Goal: Task Accomplishment & Management: Manage account settings

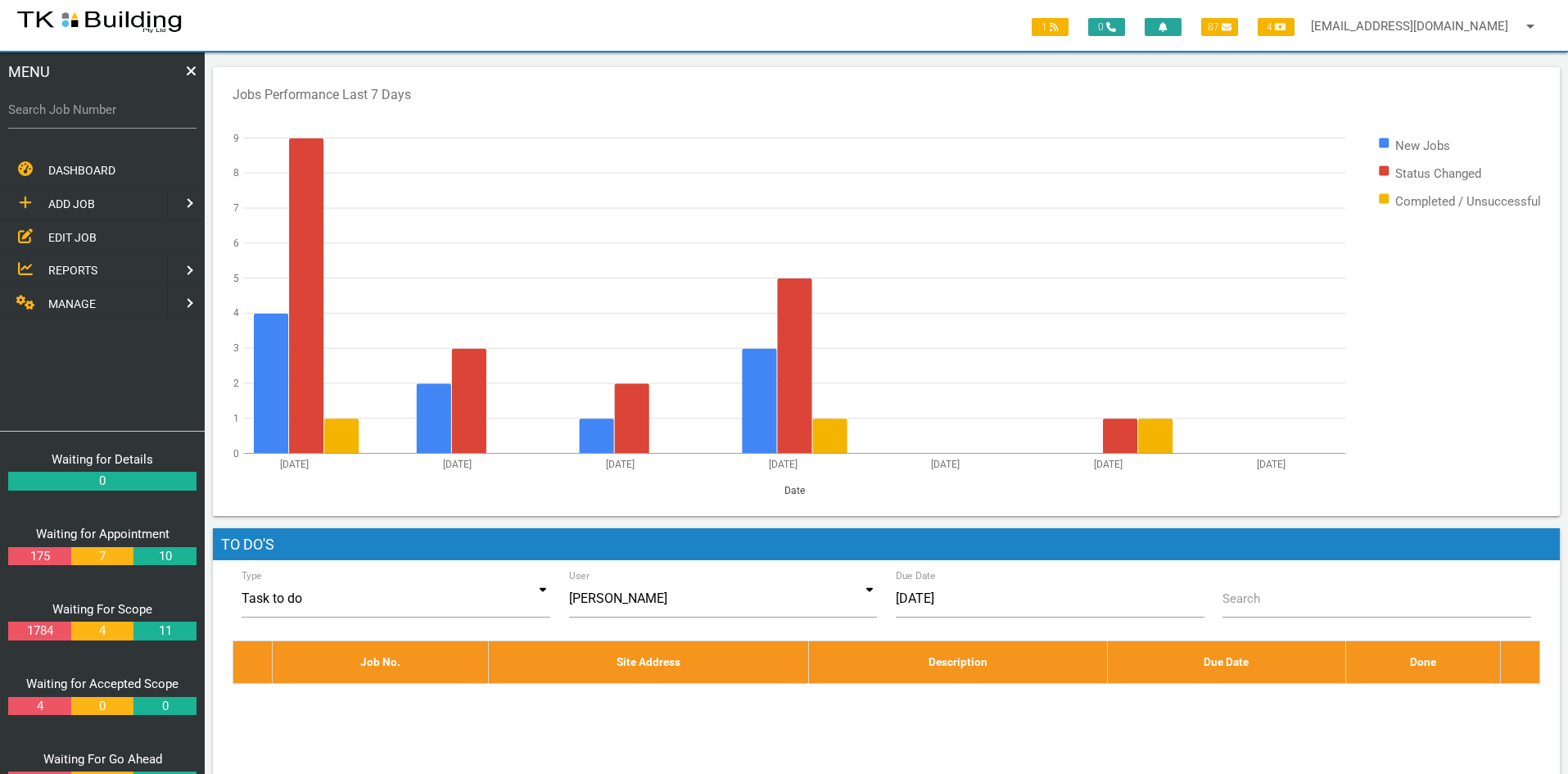
click at [62, 236] on span "EDIT JOB" at bounding box center [72, 236] width 48 height 13
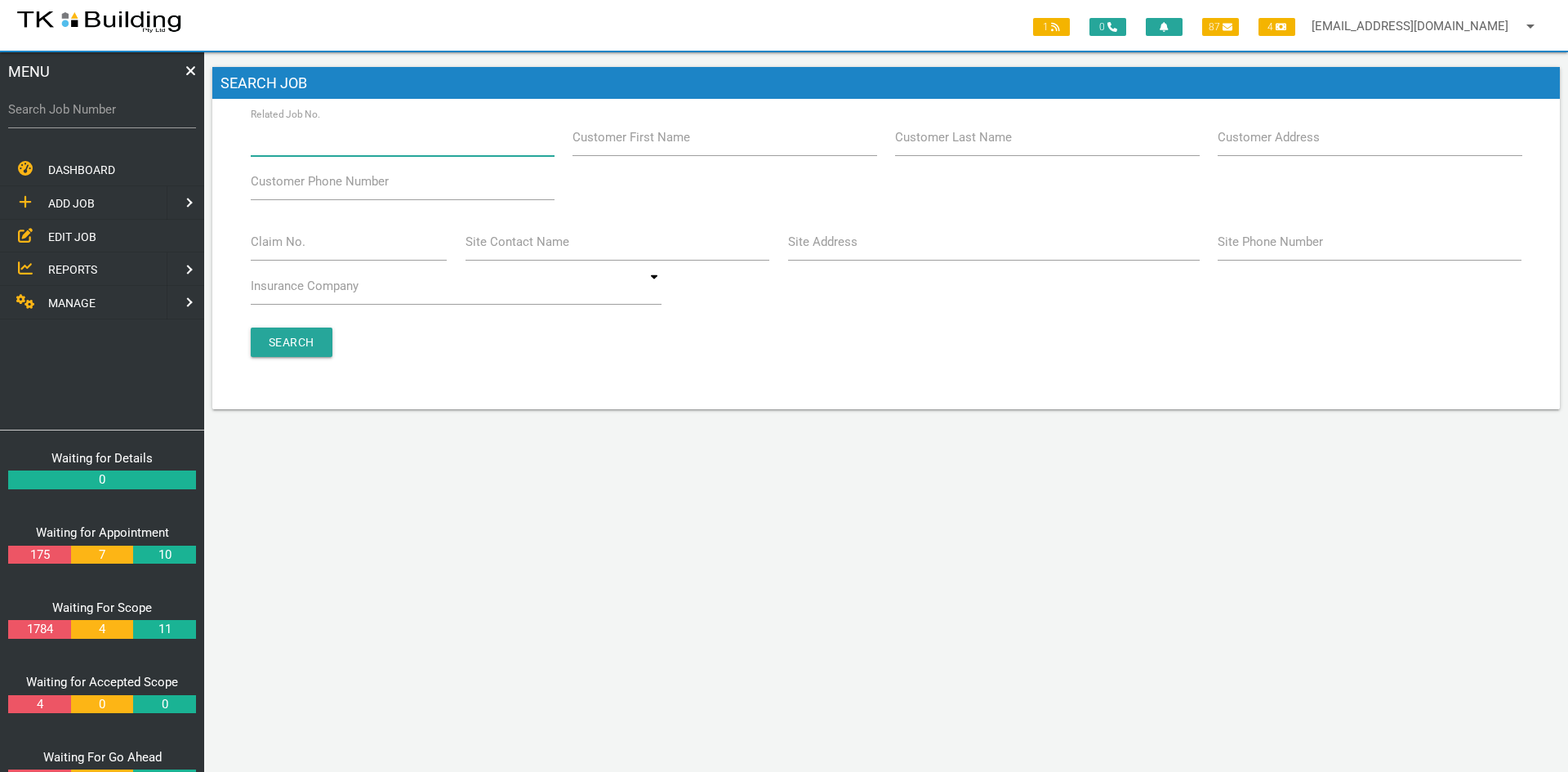
click at [368, 144] on input "Related Job No." at bounding box center [403, 137] width 304 height 38
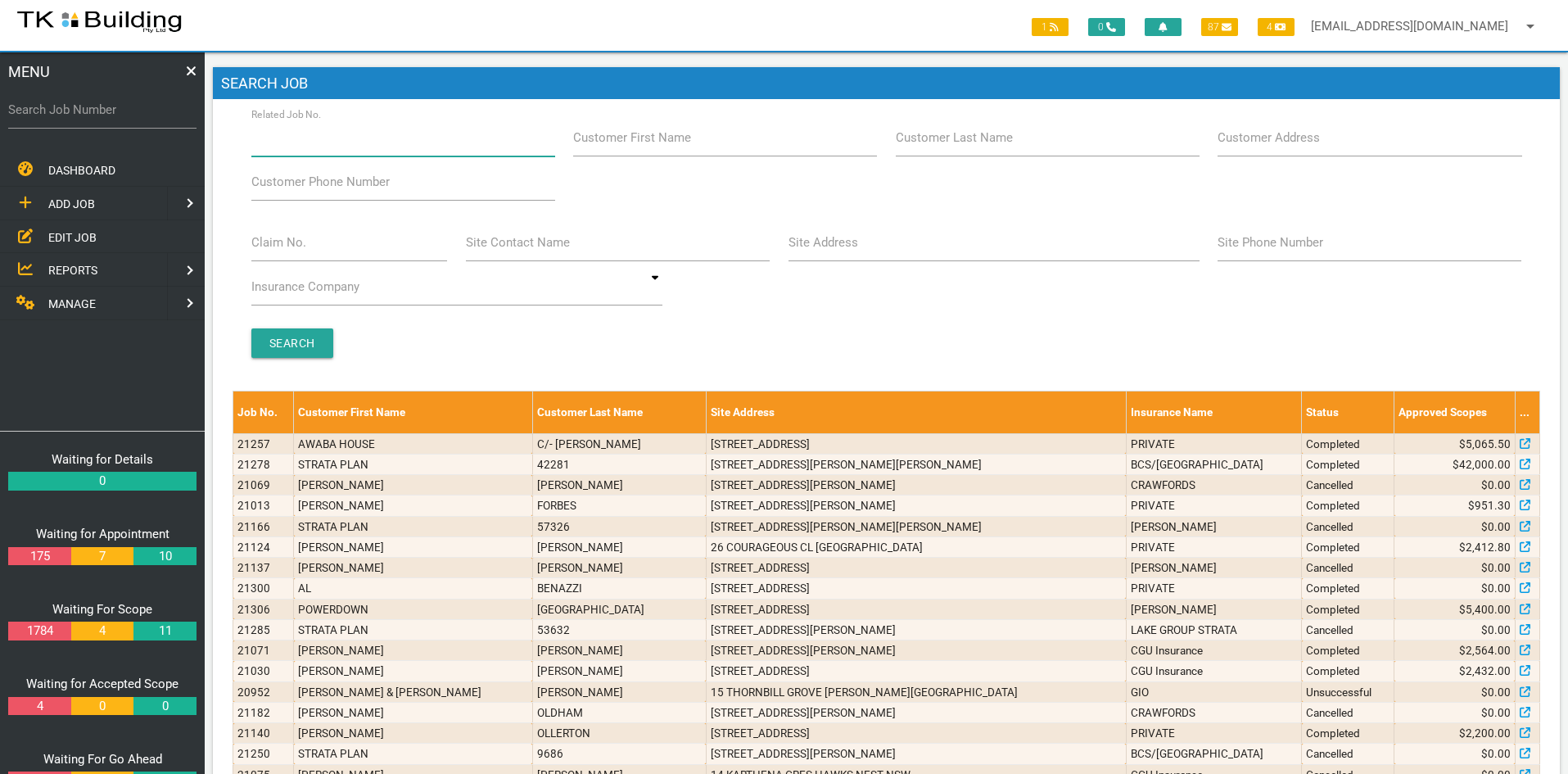
click at [366, 143] on input "Related Job No." at bounding box center [403, 138] width 304 height 38
type input "27734"
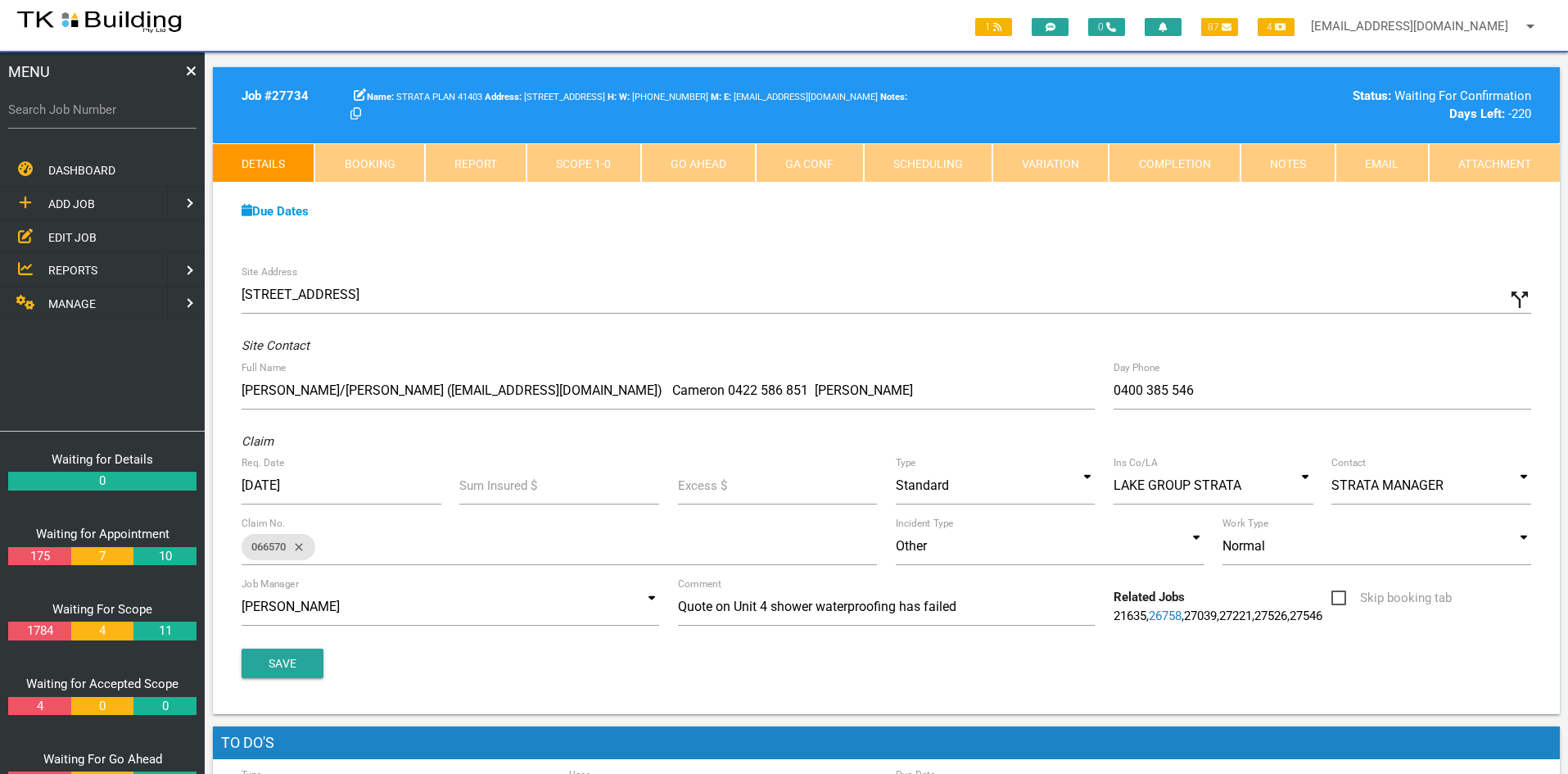
click at [86, 225] on link "EDIT JOB" at bounding box center [103, 237] width 211 height 34
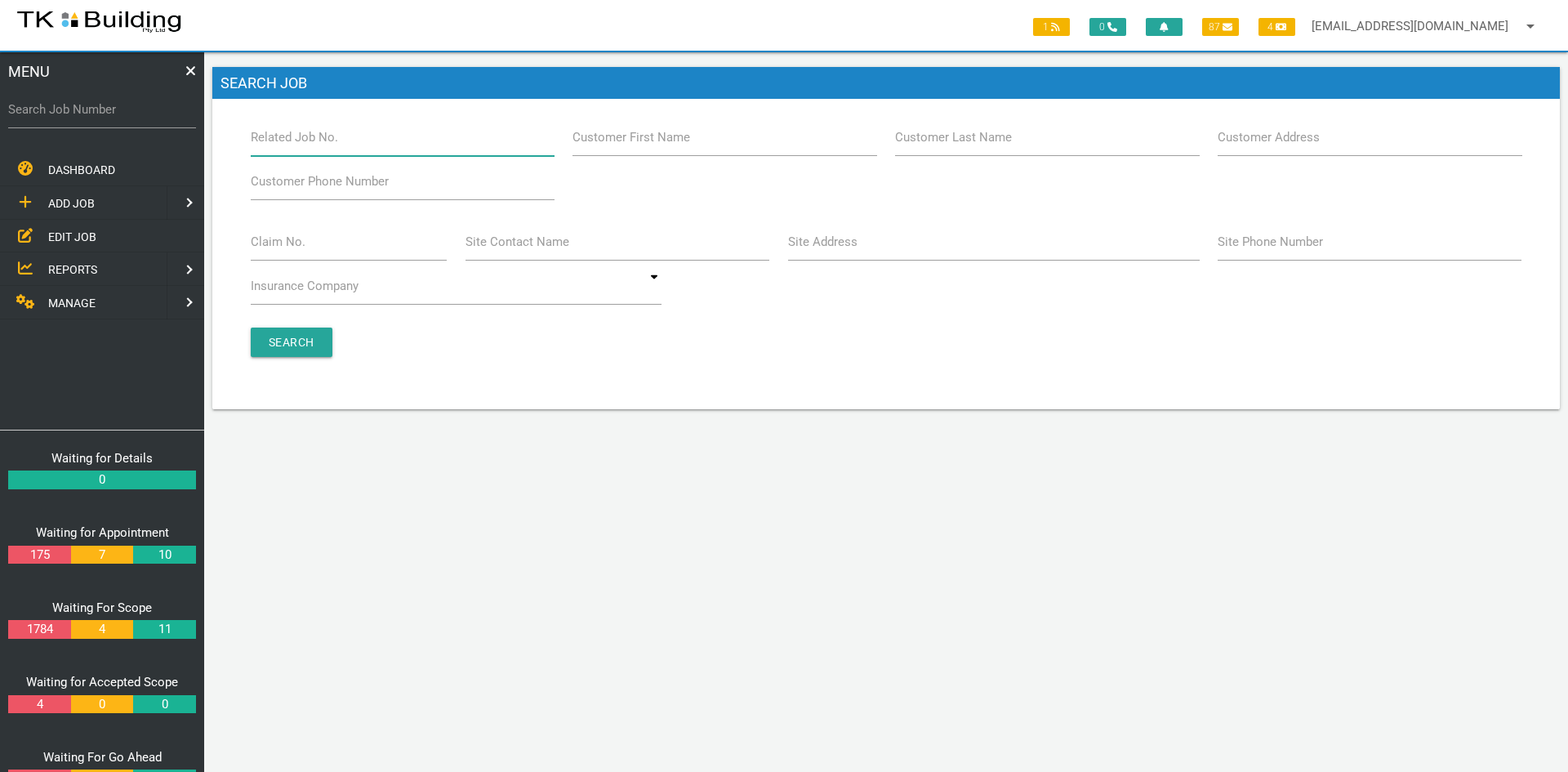
click at [343, 137] on input "Related Job No." at bounding box center [403, 137] width 304 height 38
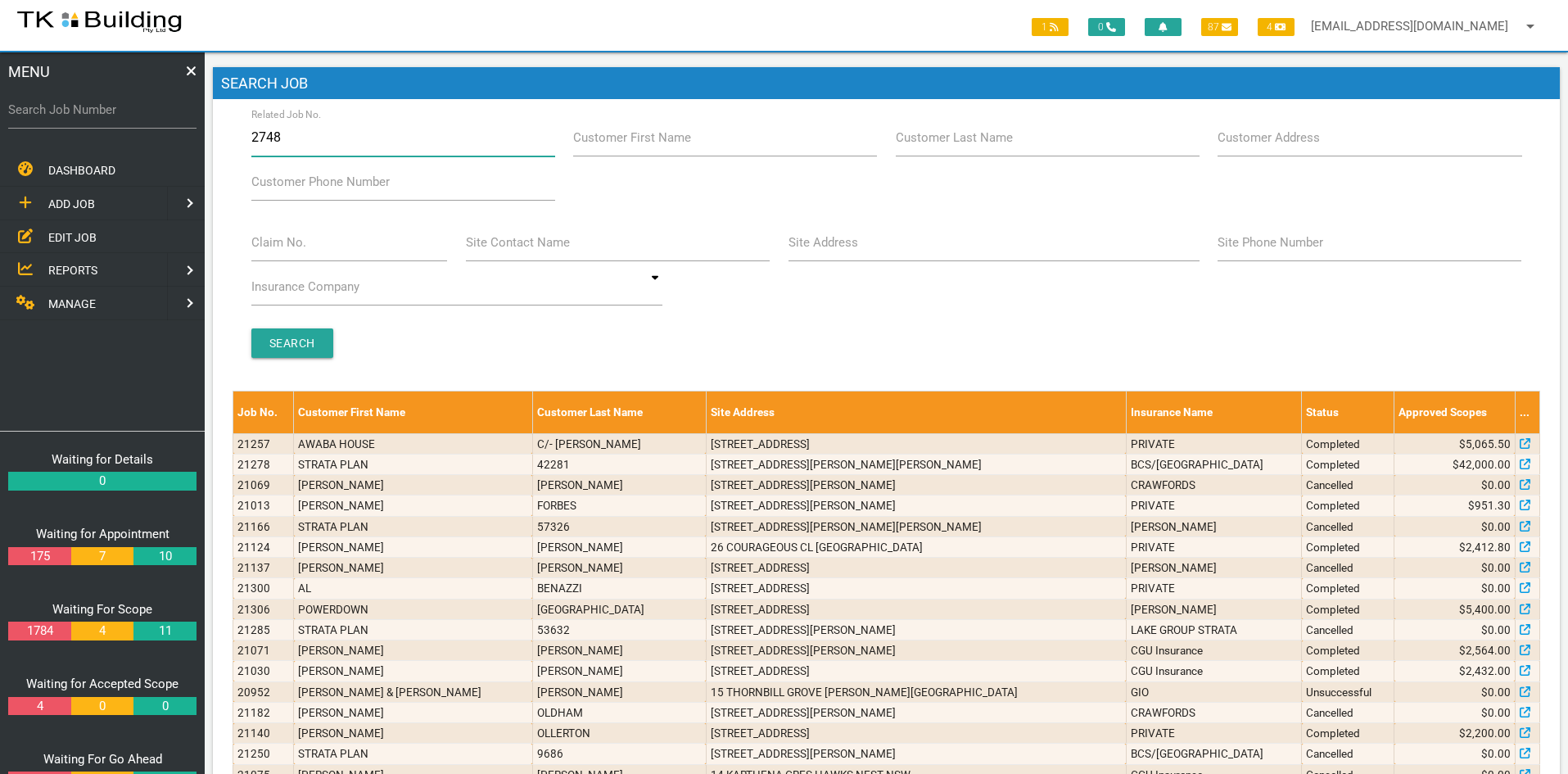
type input "27484"
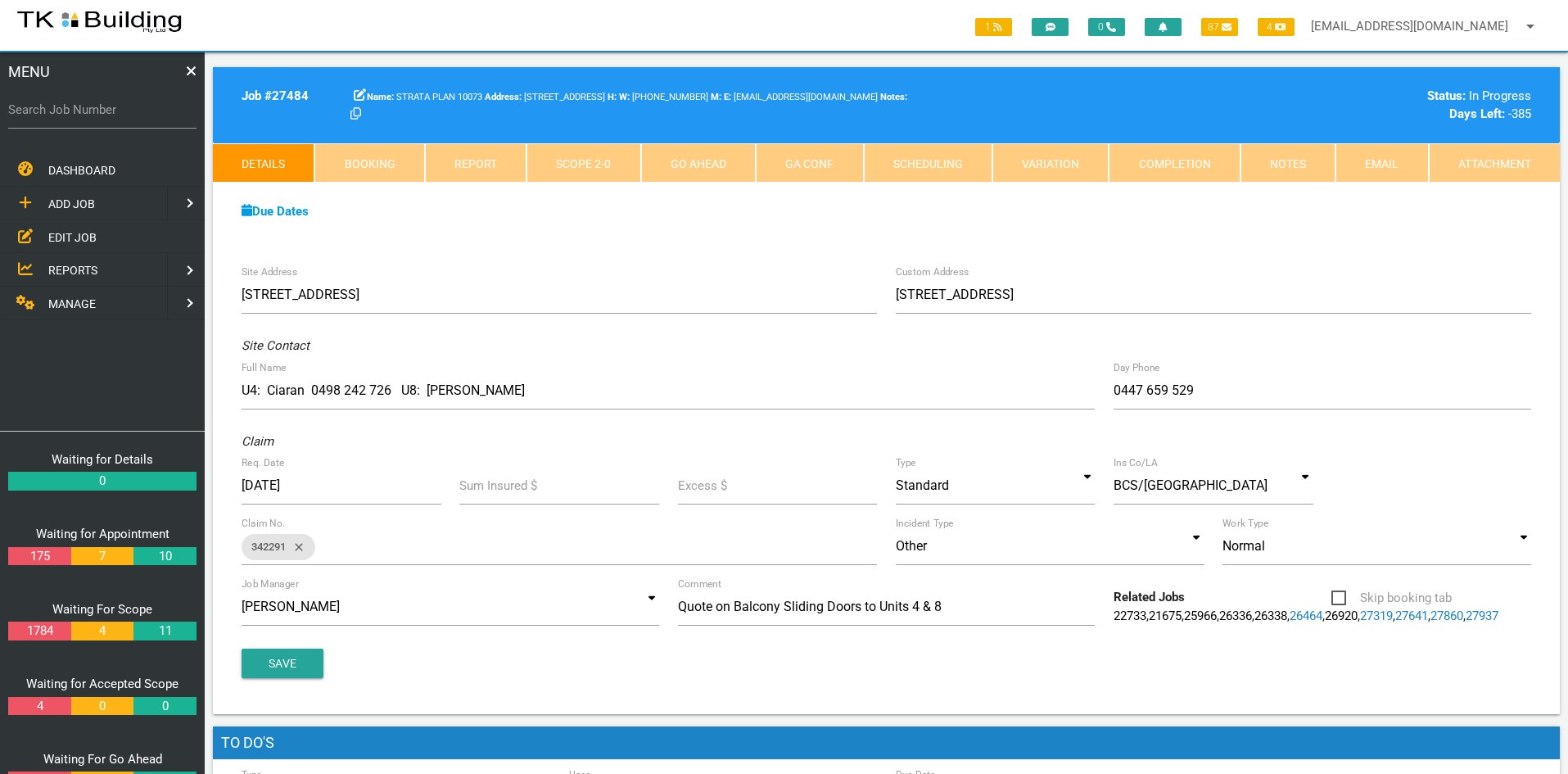
click at [67, 238] on span "EDIT JOB" at bounding box center [72, 236] width 48 height 13
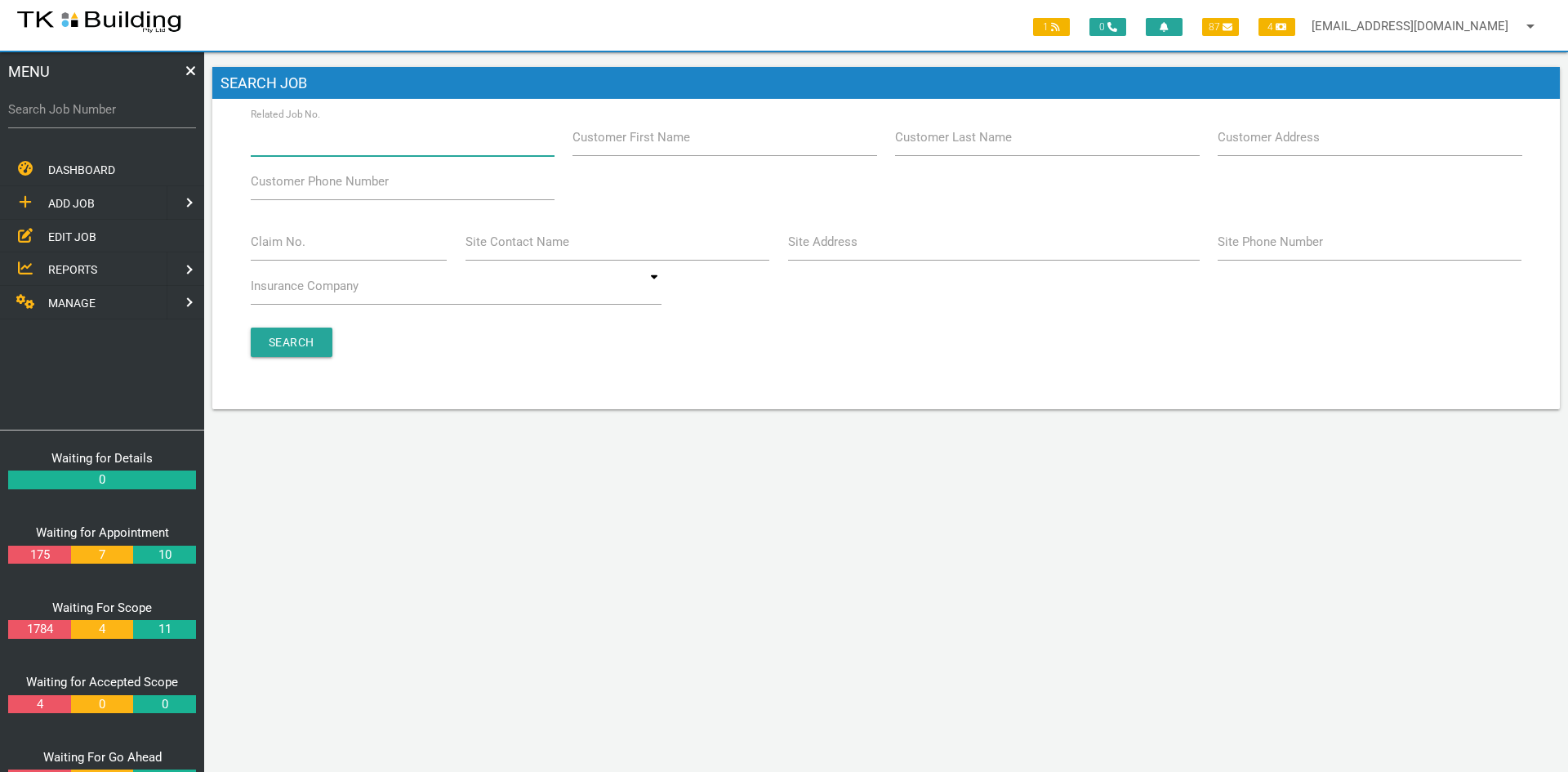
click at [346, 142] on input "Related Job No." at bounding box center [403, 137] width 304 height 38
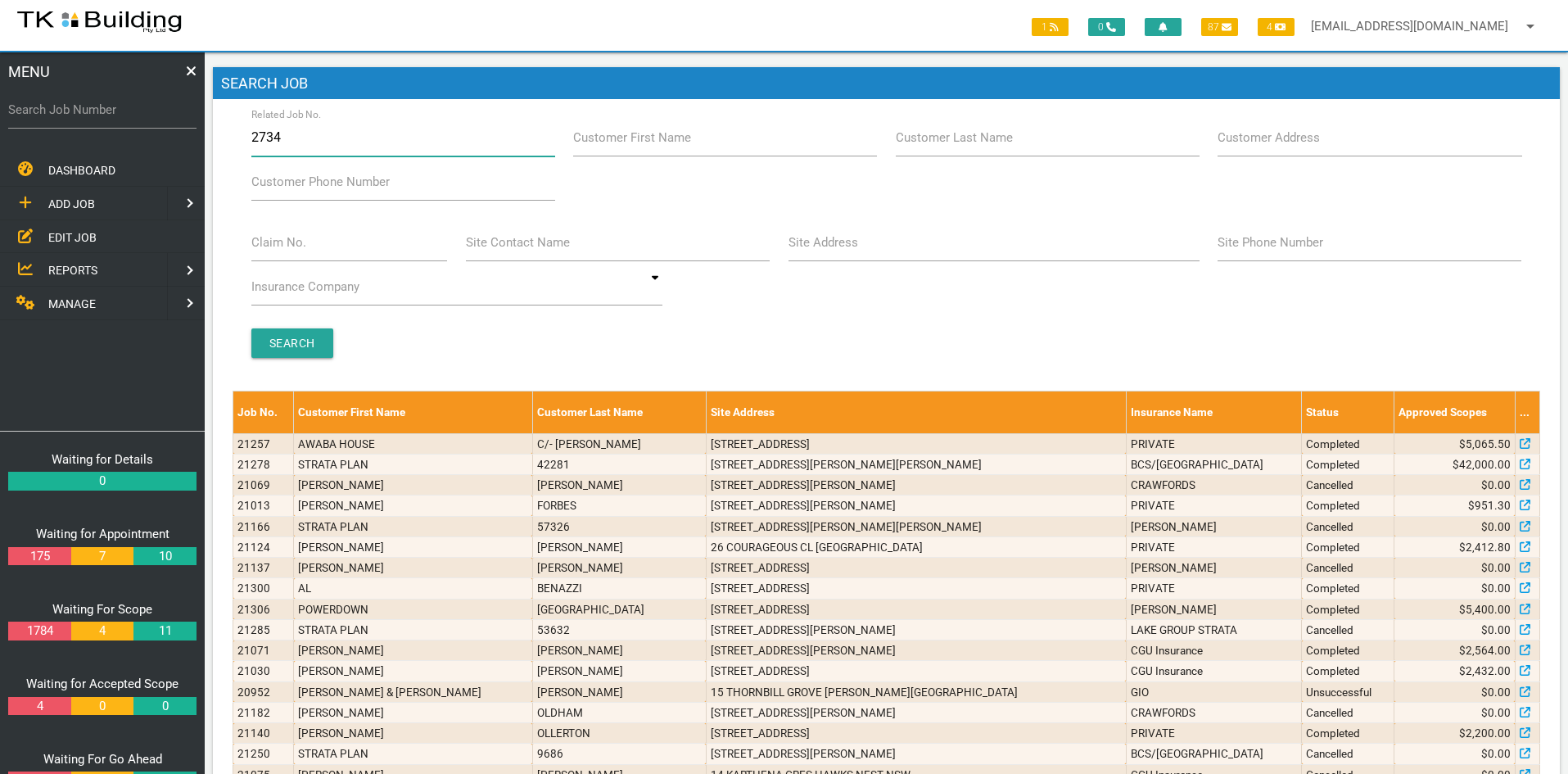
type input "27341"
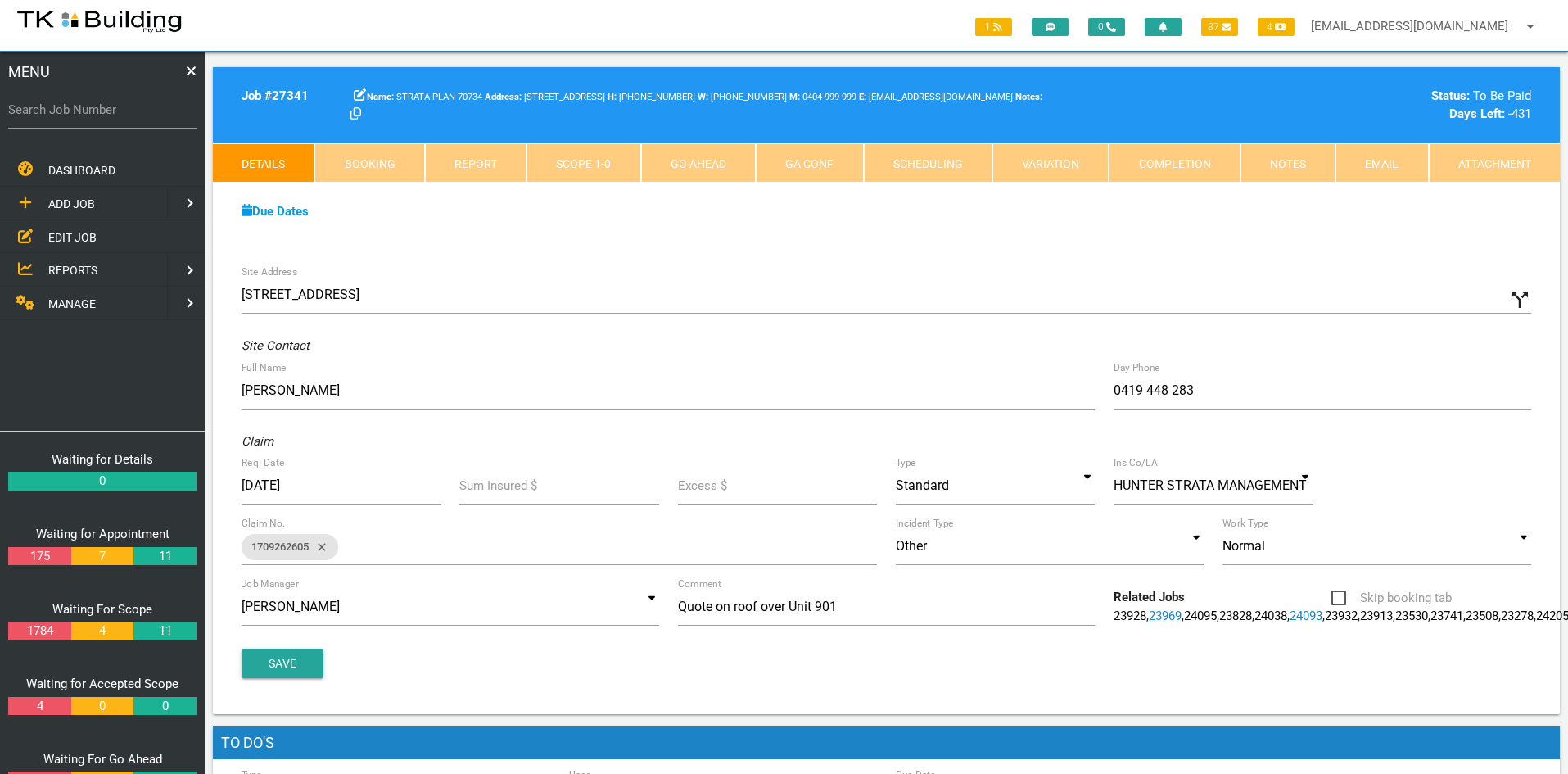
drag, startPoint x: 52, startPoint y: 233, endPoint x: 60, endPoint y: 232, distance: 8.1
click at [52, 233] on span "EDIT JOB" at bounding box center [72, 236] width 48 height 13
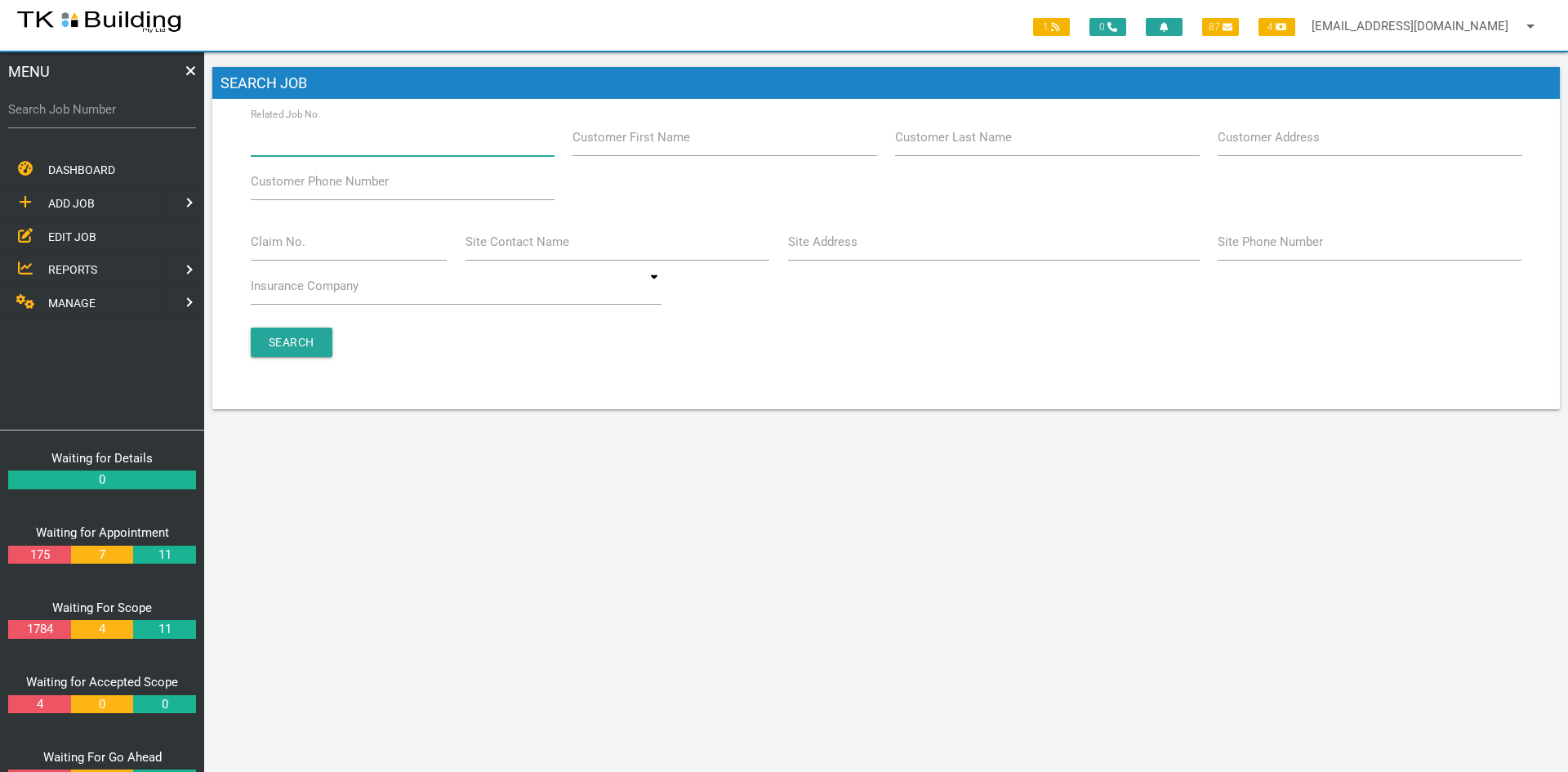
click at [407, 144] on input "Related Job No." at bounding box center [403, 137] width 304 height 38
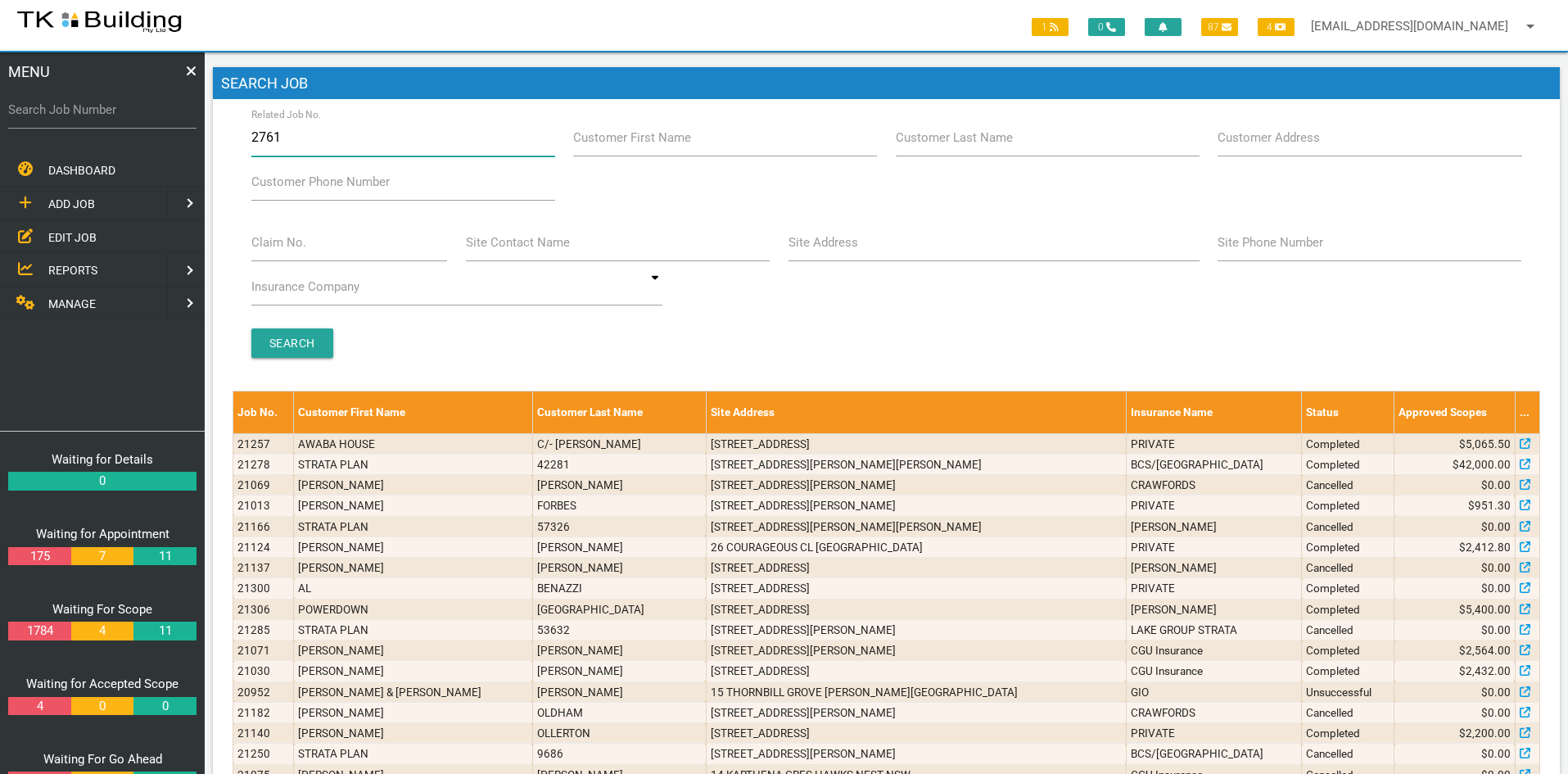
type input "27615"
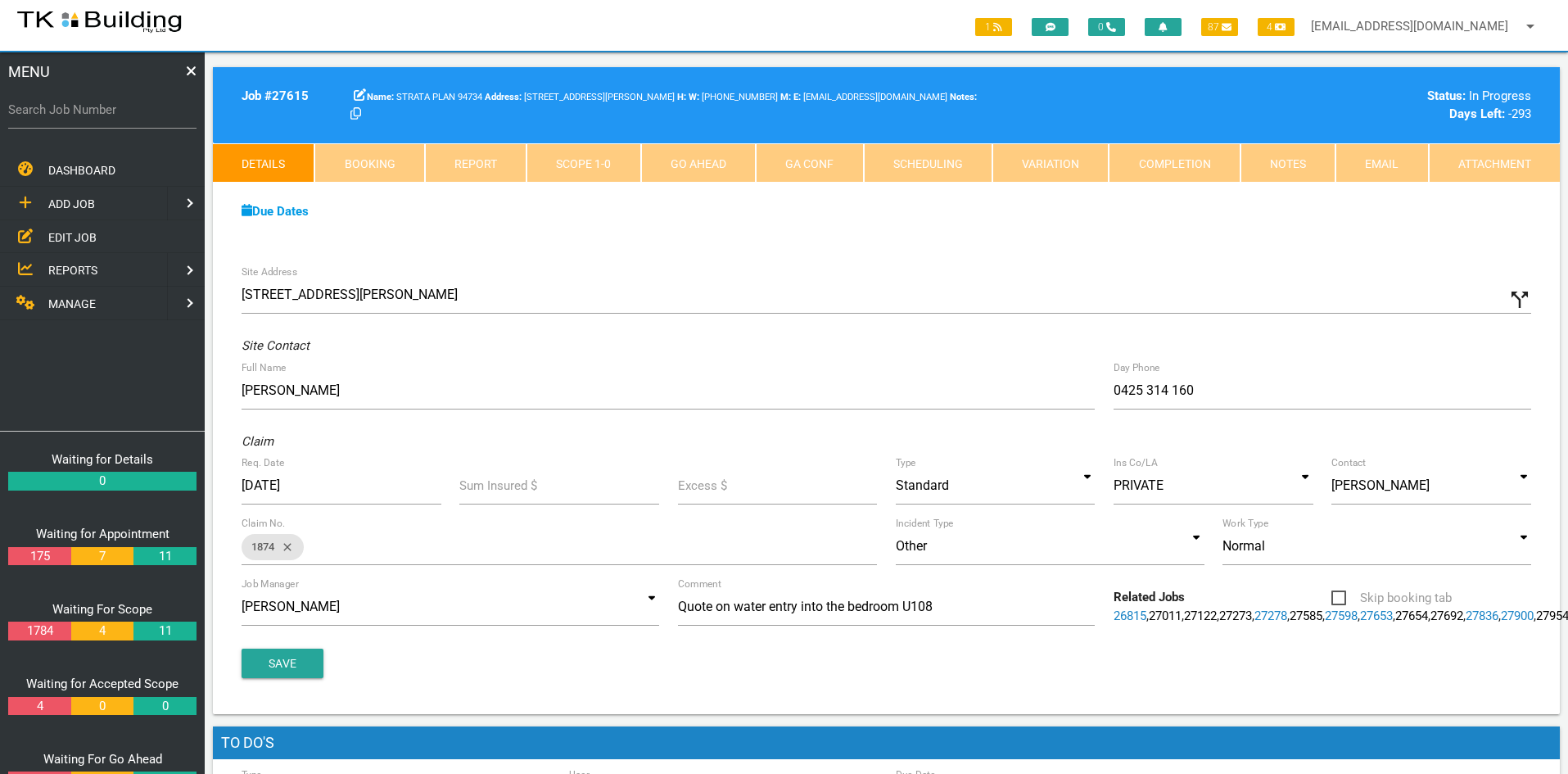
click at [1188, 226] on div "Due Dates Waiting for Appointment From [DATE] To [DATE] Waiting For Scope From …" at bounding box center [886, 219] width 1347 height 75
click at [1274, 165] on link "Notes" at bounding box center [1287, 163] width 95 height 39
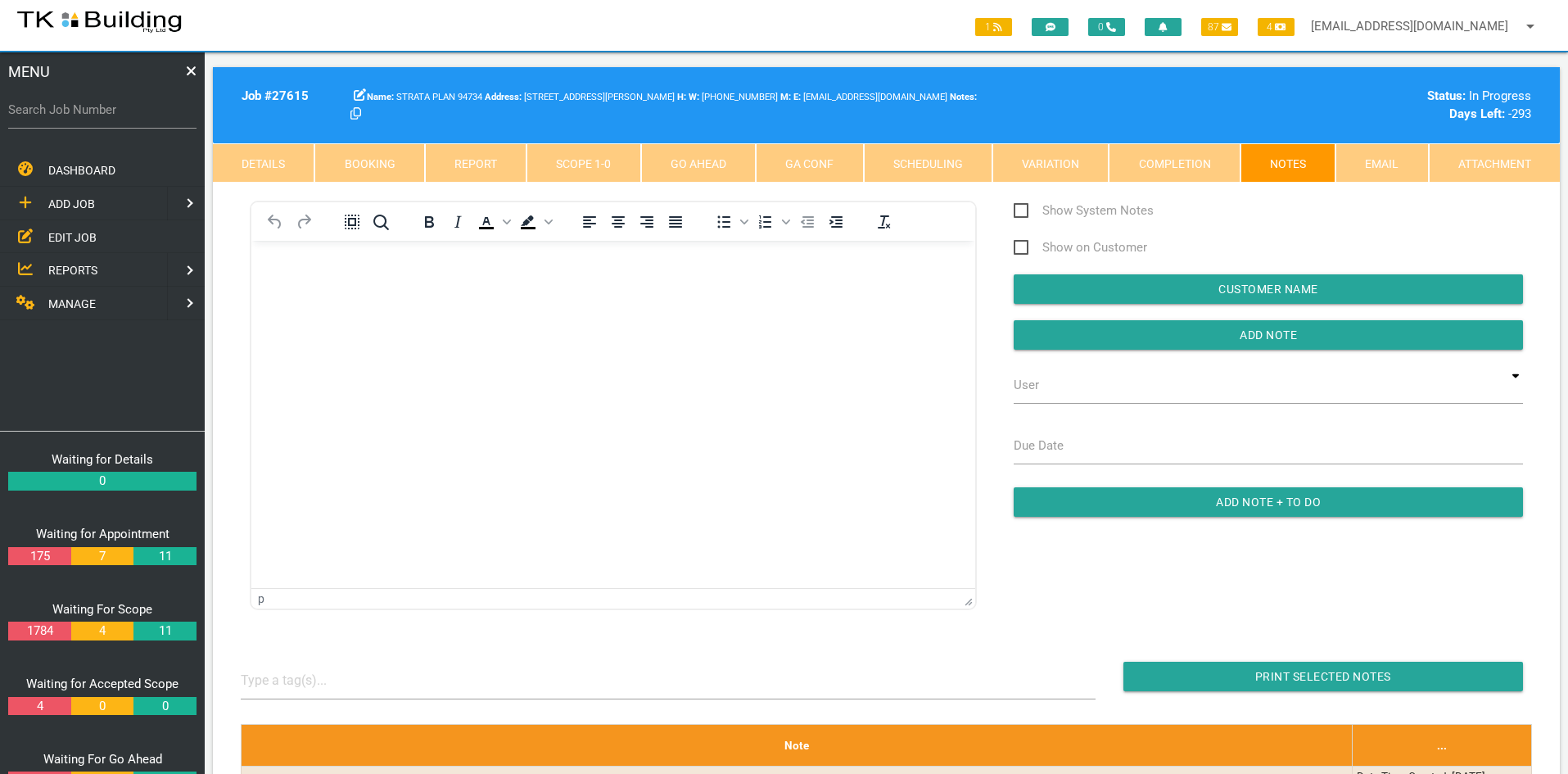
click at [486, 315] on html at bounding box center [613, 277] width 724 height 75
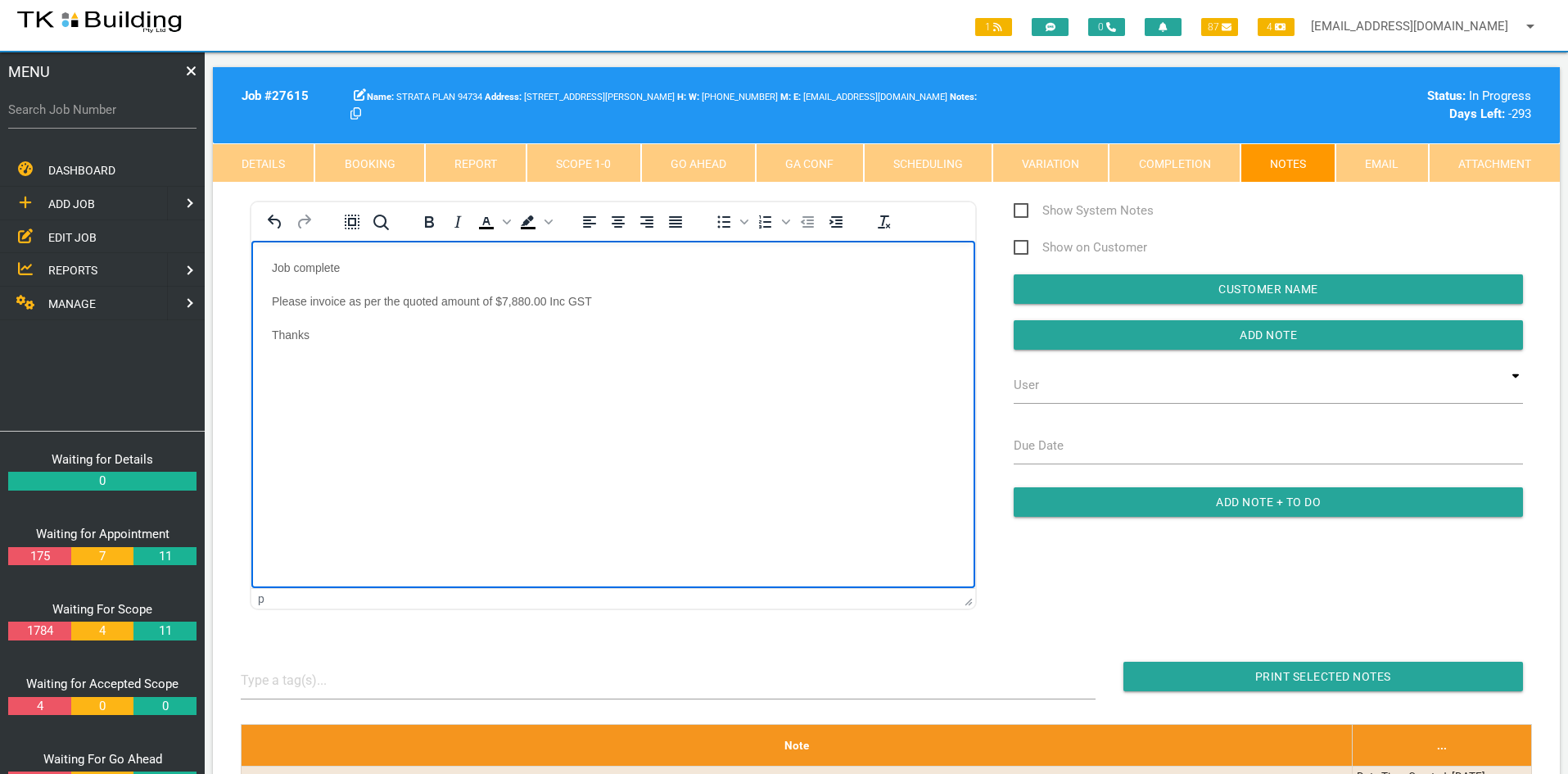
click at [570, 383] on html "Job complete Please invoice as per the quoted amount of $7,880.00 Inc GST Thanks" at bounding box center [613, 311] width 724 height 142
click at [1242, 330] on input "Add Note" at bounding box center [1268, 335] width 509 height 30
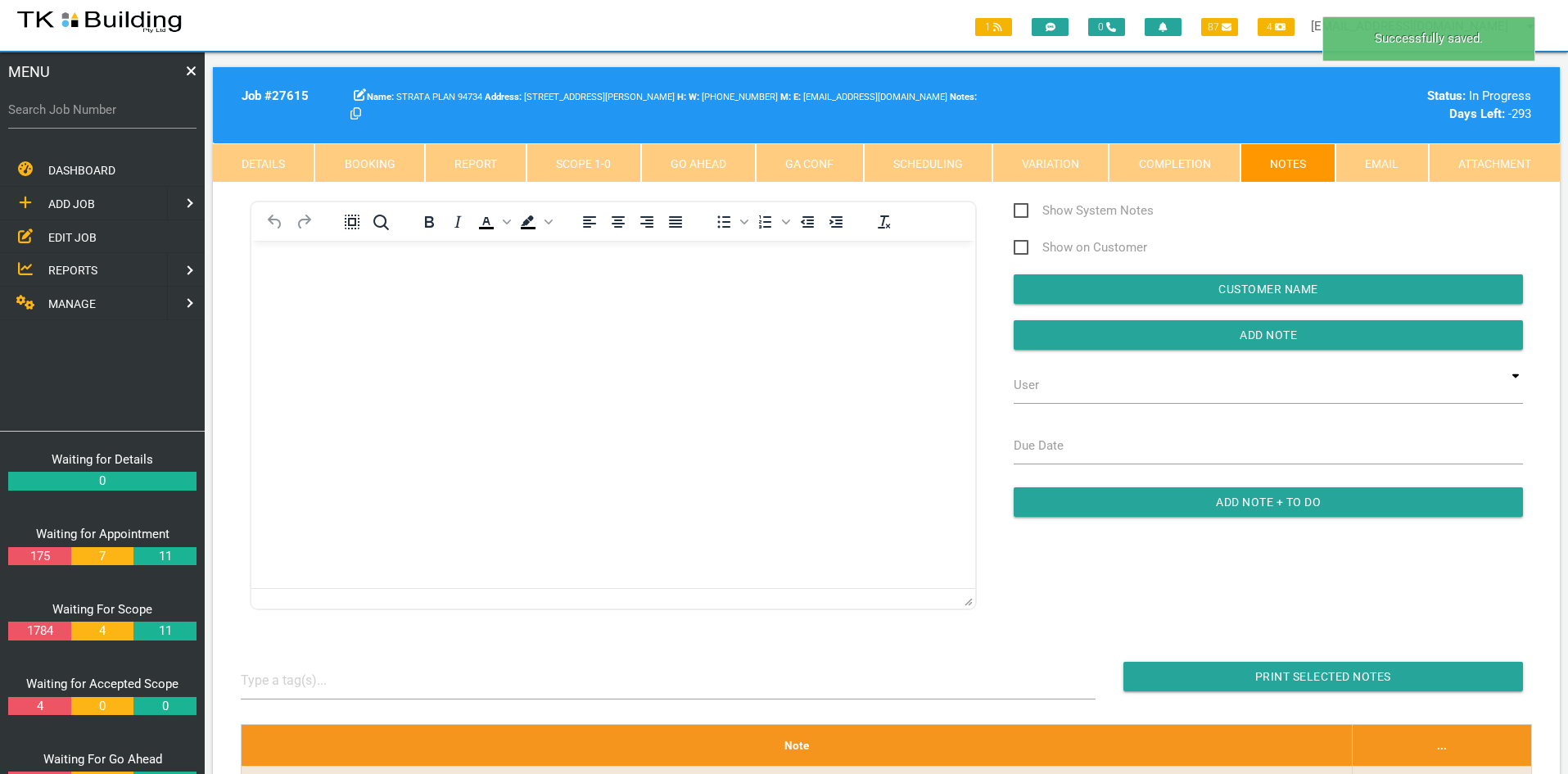
click at [693, 315] on html at bounding box center [613, 277] width 724 height 75
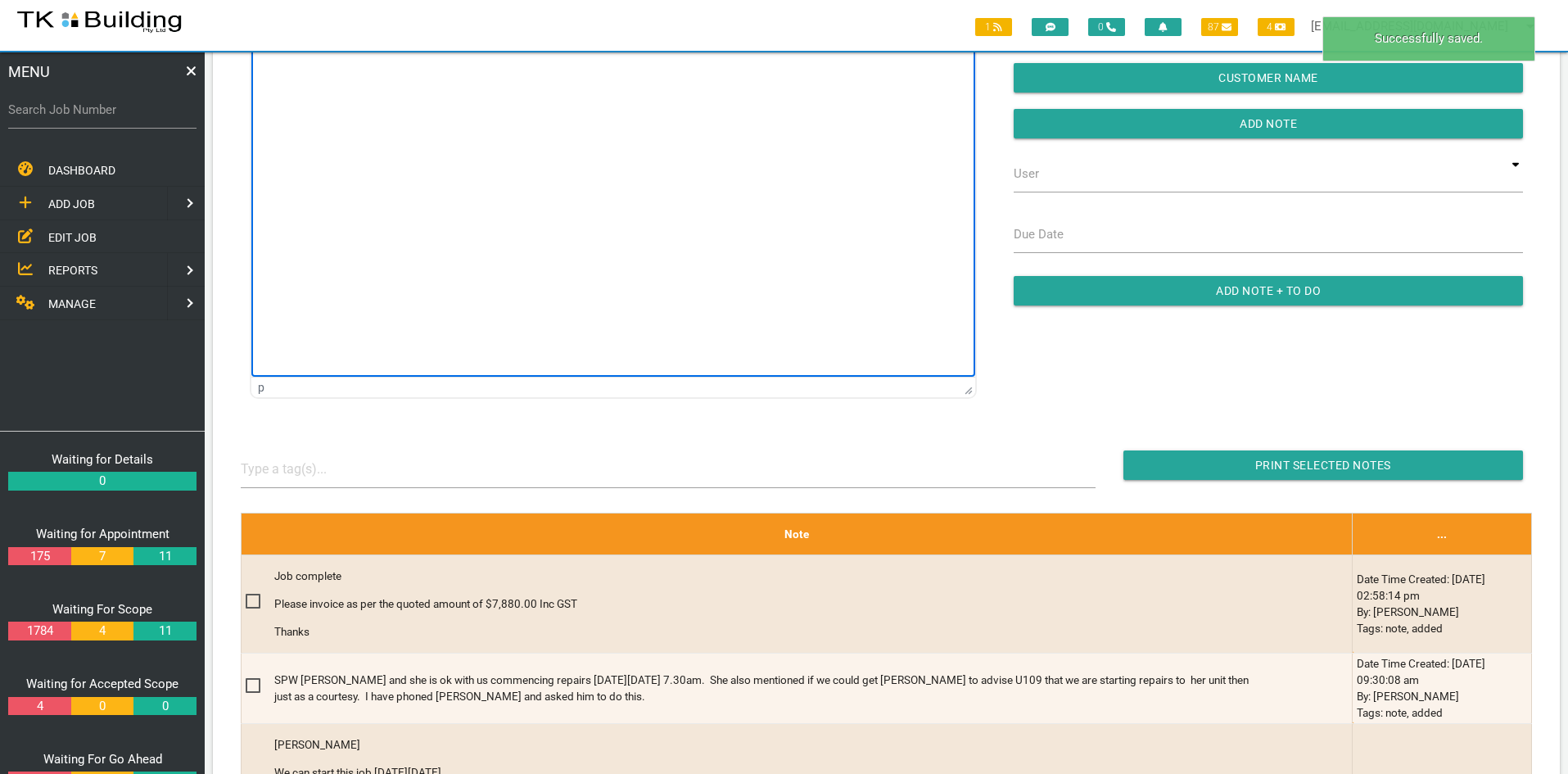
scroll to position [245, 0]
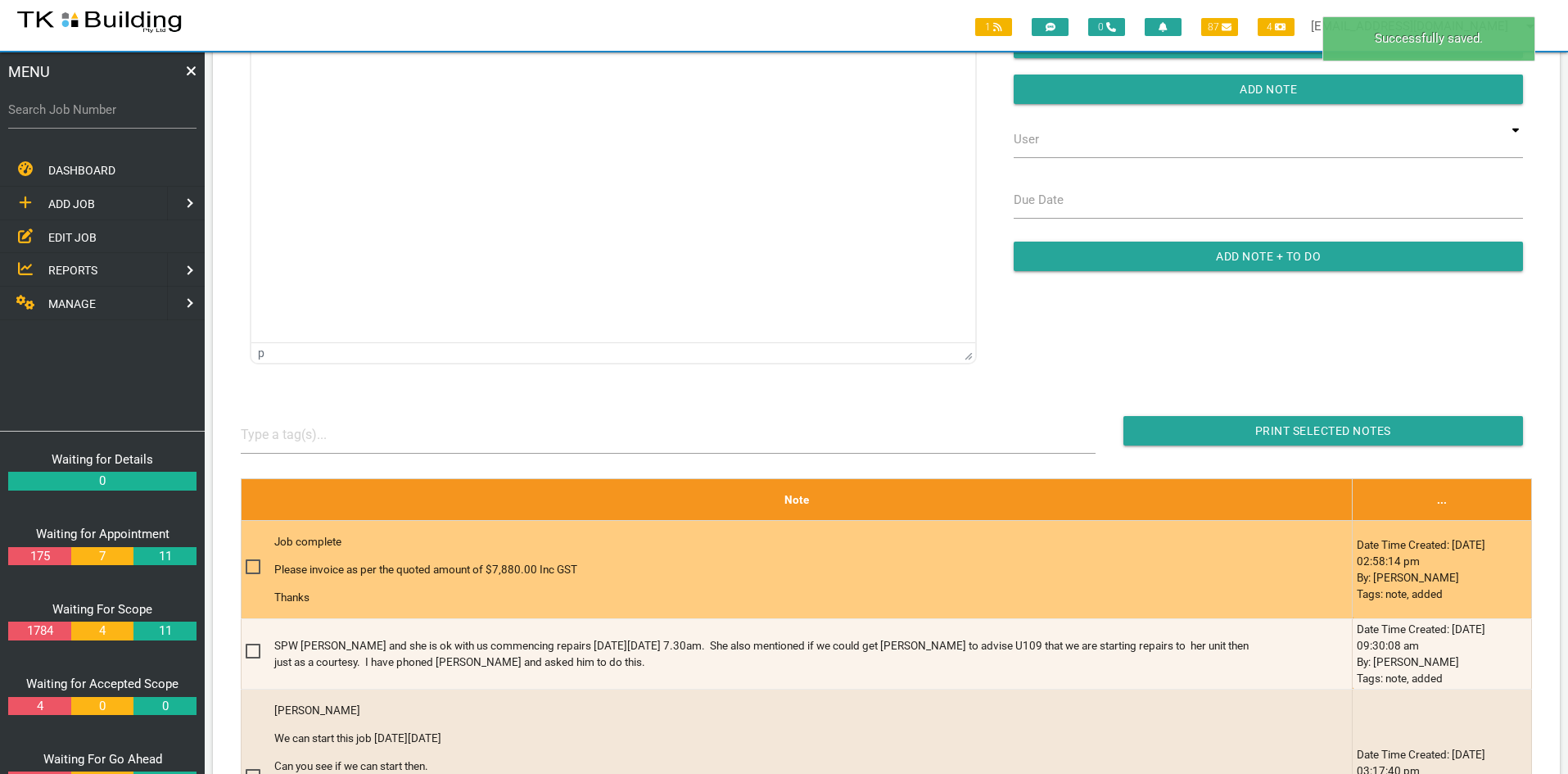
click at [254, 569] on span at bounding box center [259, 567] width 29 height 21
click at [254, 568] on input "checkbox" at bounding box center [250, 562] width 11 height 11
checkbox input "true"
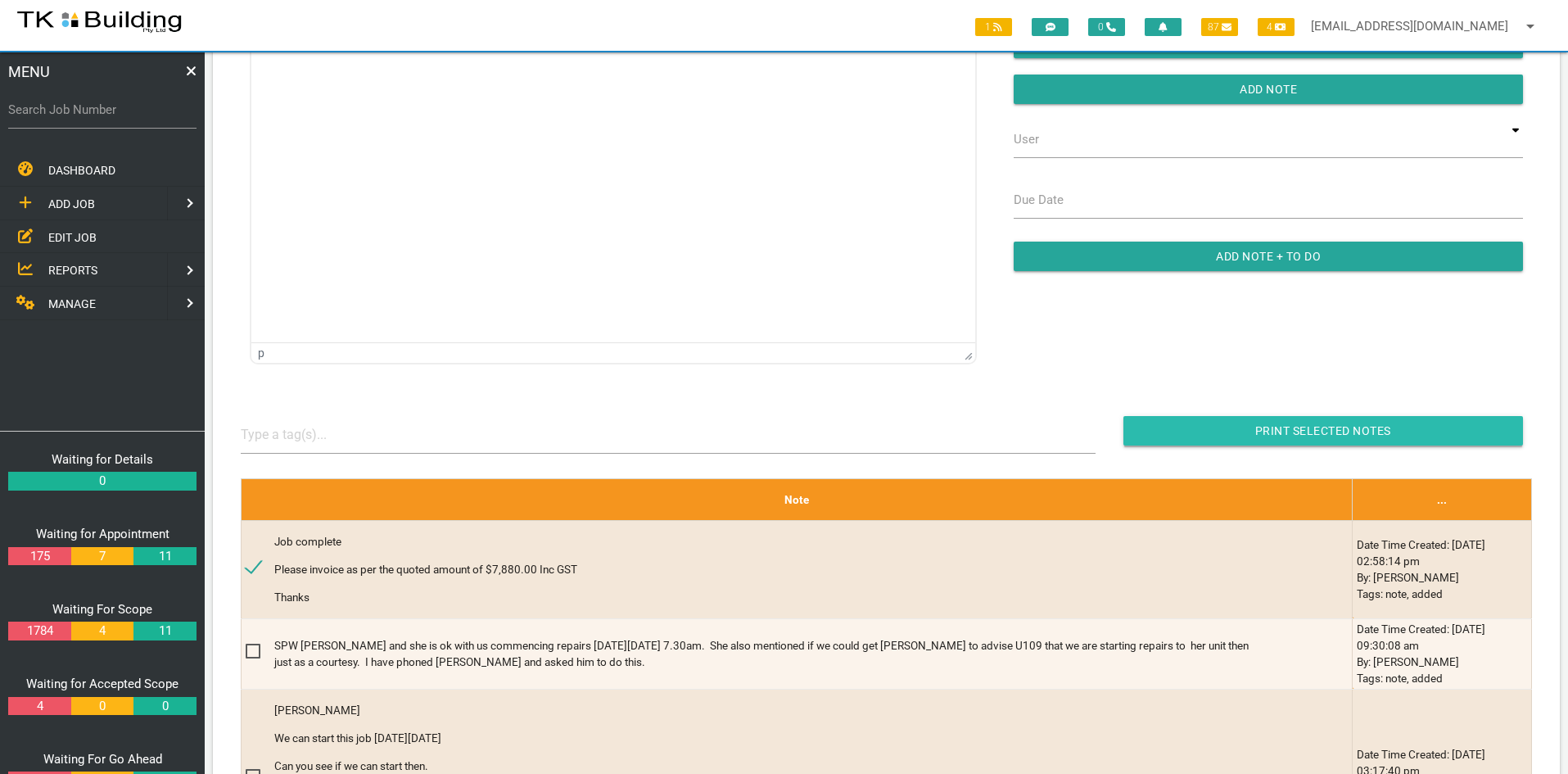
click at [1298, 433] on input "button" at bounding box center [1323, 431] width 400 height 30
click at [82, 227] on link "EDIT JOB" at bounding box center [103, 237] width 211 height 34
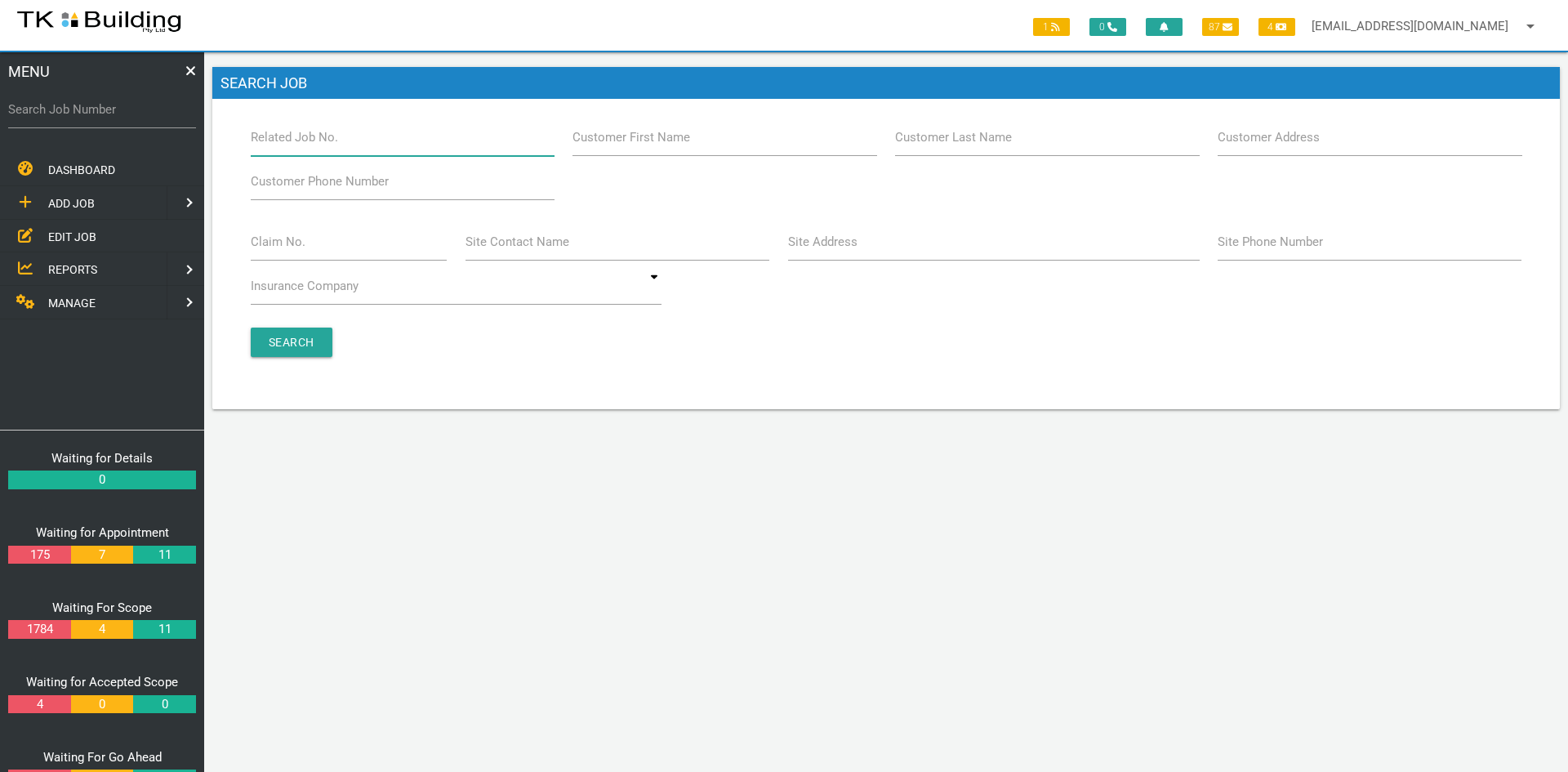
click at [369, 144] on input "Related Job No." at bounding box center [403, 137] width 304 height 38
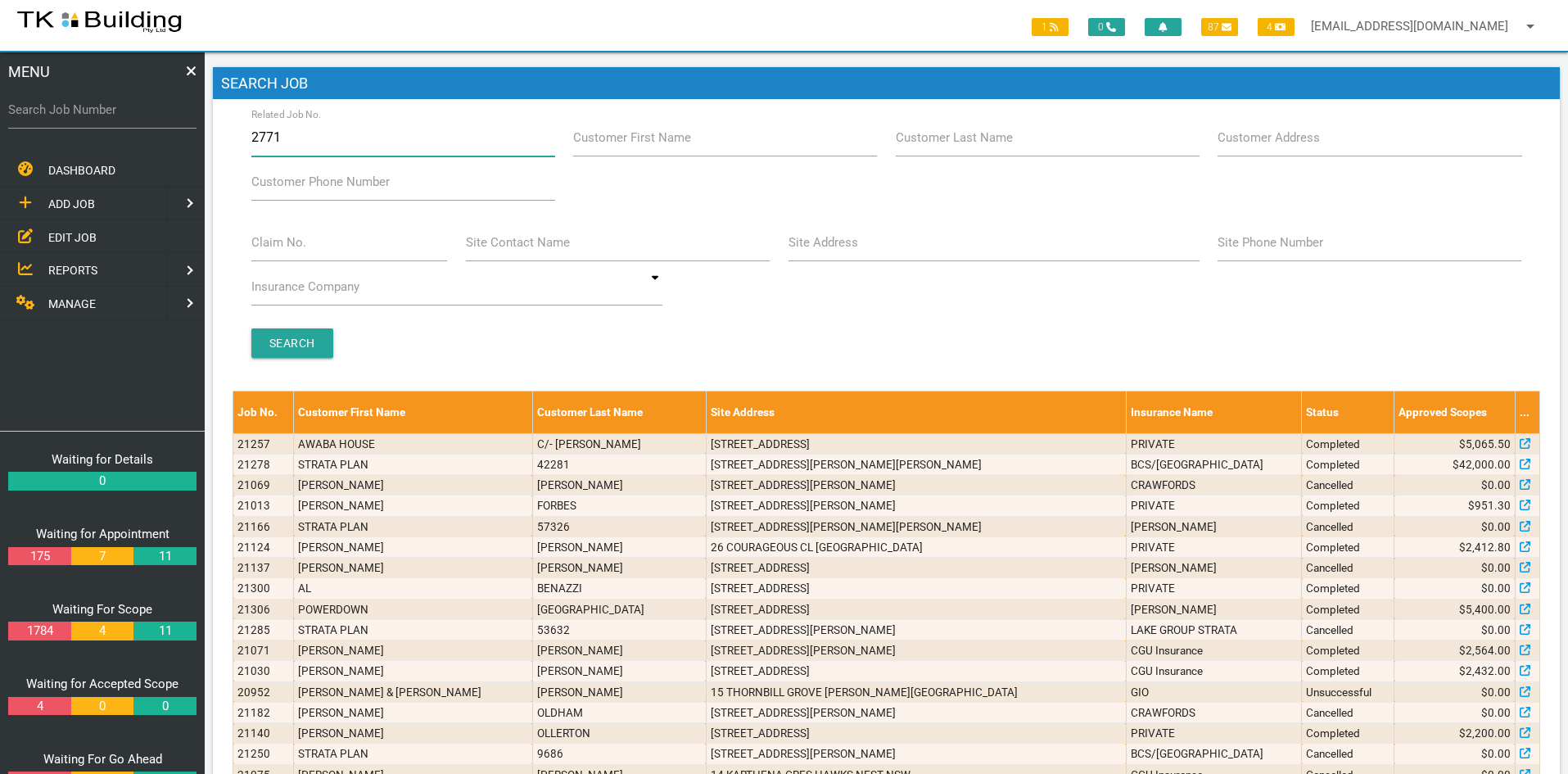
type input "27718"
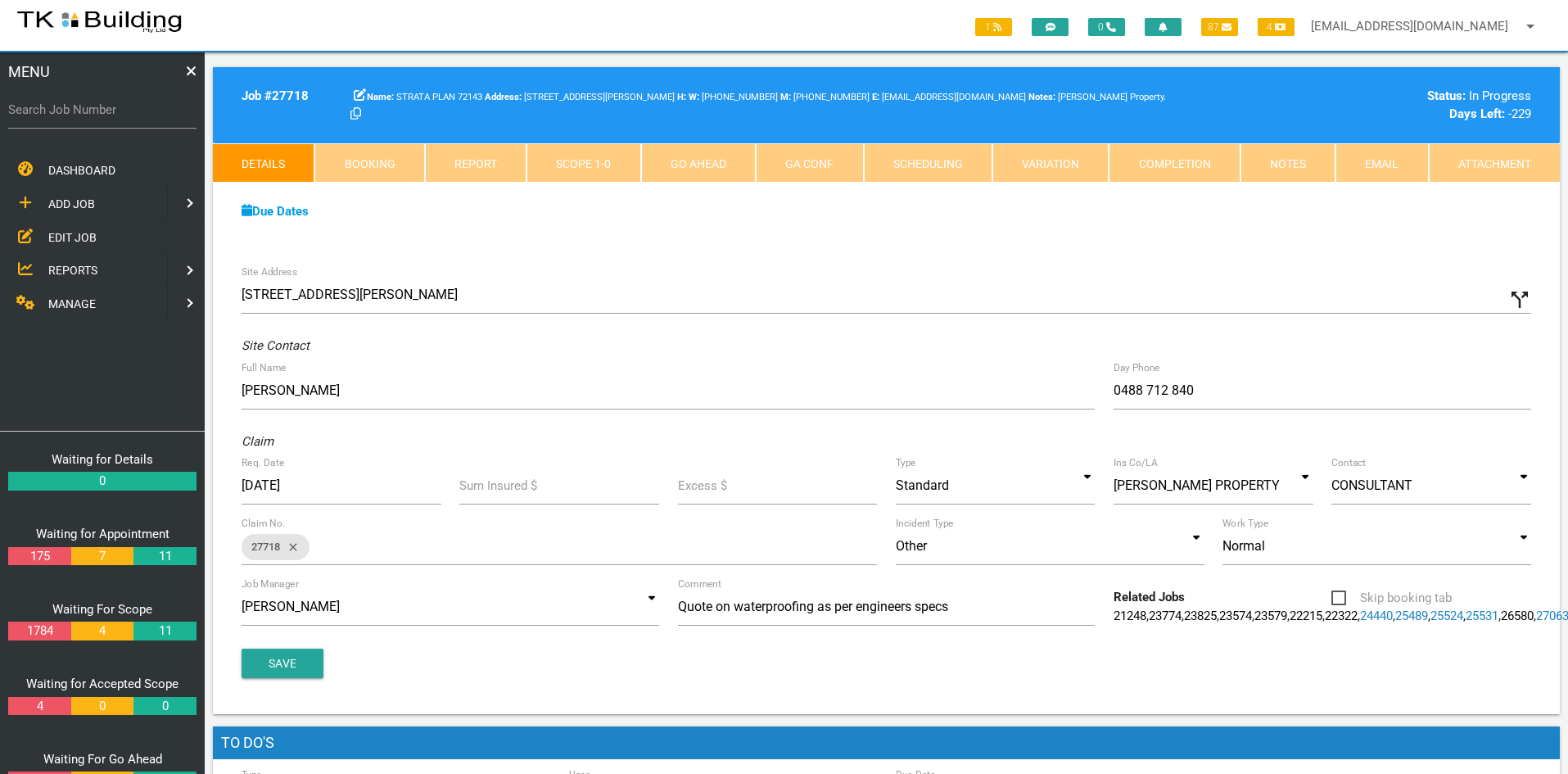
drag, startPoint x: 999, startPoint y: 236, endPoint x: 1151, endPoint y: 224, distance: 152.5
click at [999, 236] on div "Due Dates Waiting for Appointment From [DATE] To [DATE] Waiting For Scope From …" at bounding box center [886, 219] width 1347 height 75
click at [1274, 160] on link "Notes" at bounding box center [1287, 163] width 95 height 39
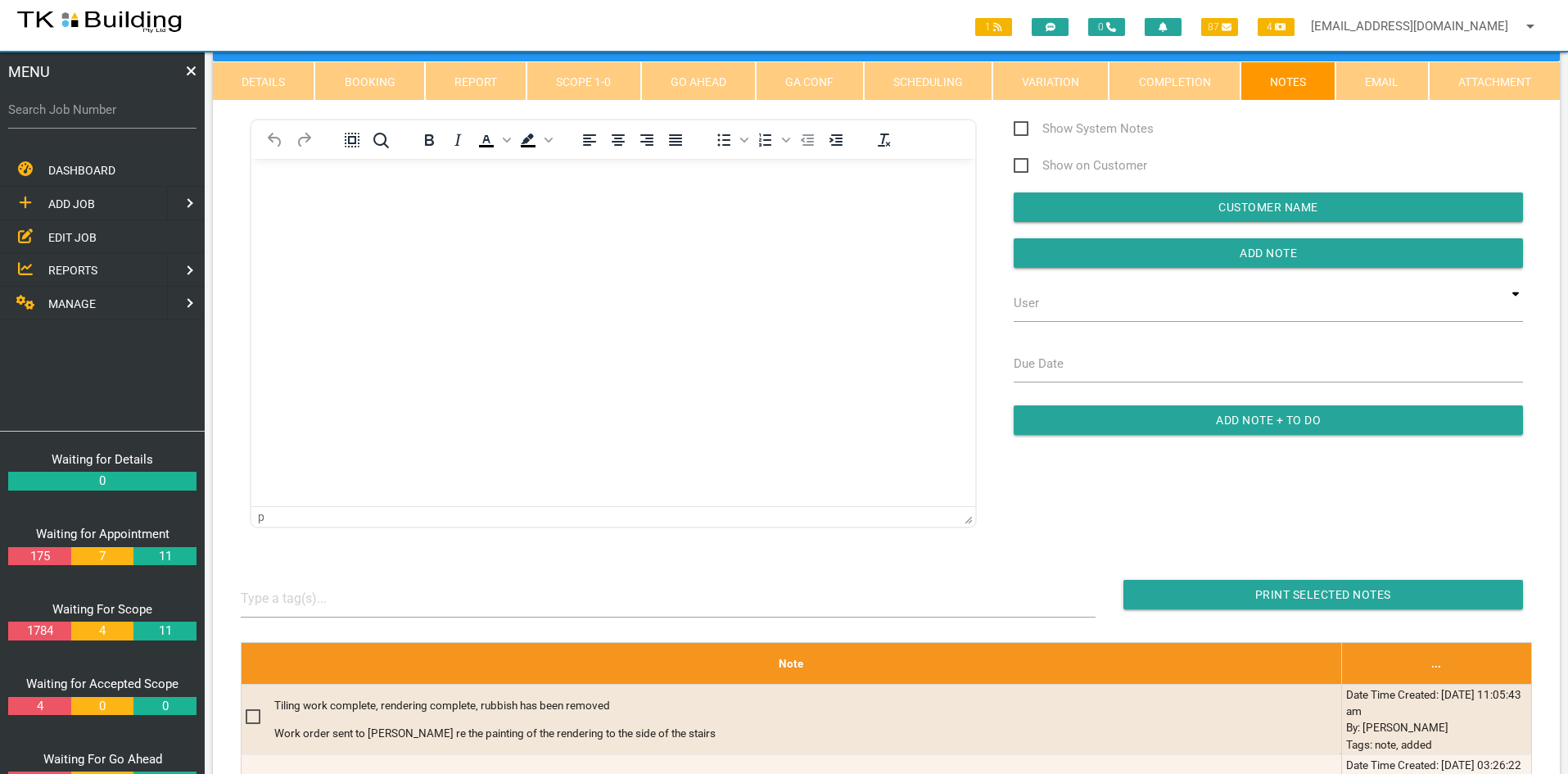
click at [528, 233] on html at bounding box center [613, 195] width 724 height 75
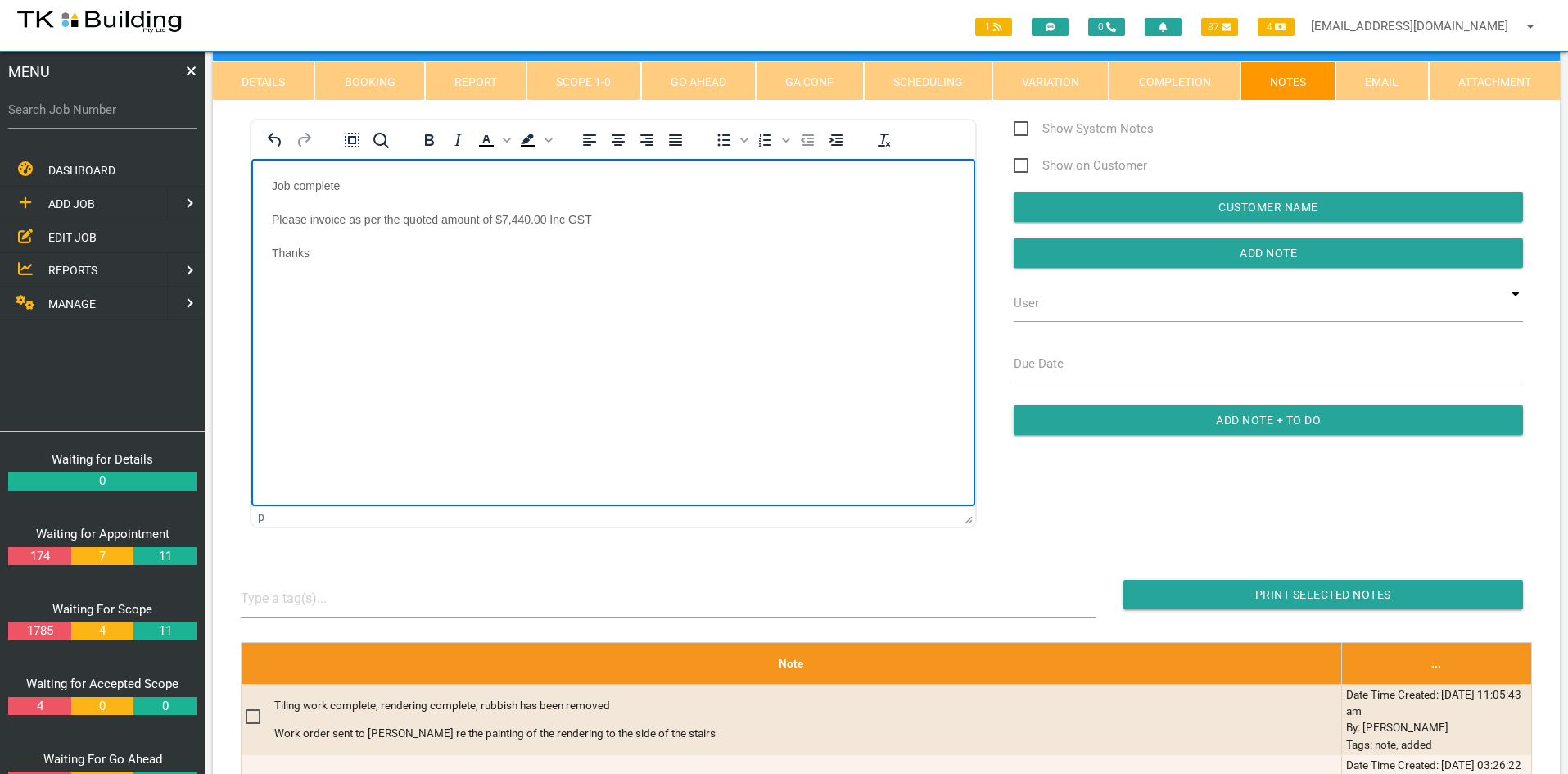
click at [468, 300] on html "Job complete Please invoice as per the quoted amount of $7,440.00 Inc GST Thanks" at bounding box center [613, 229] width 724 height 142
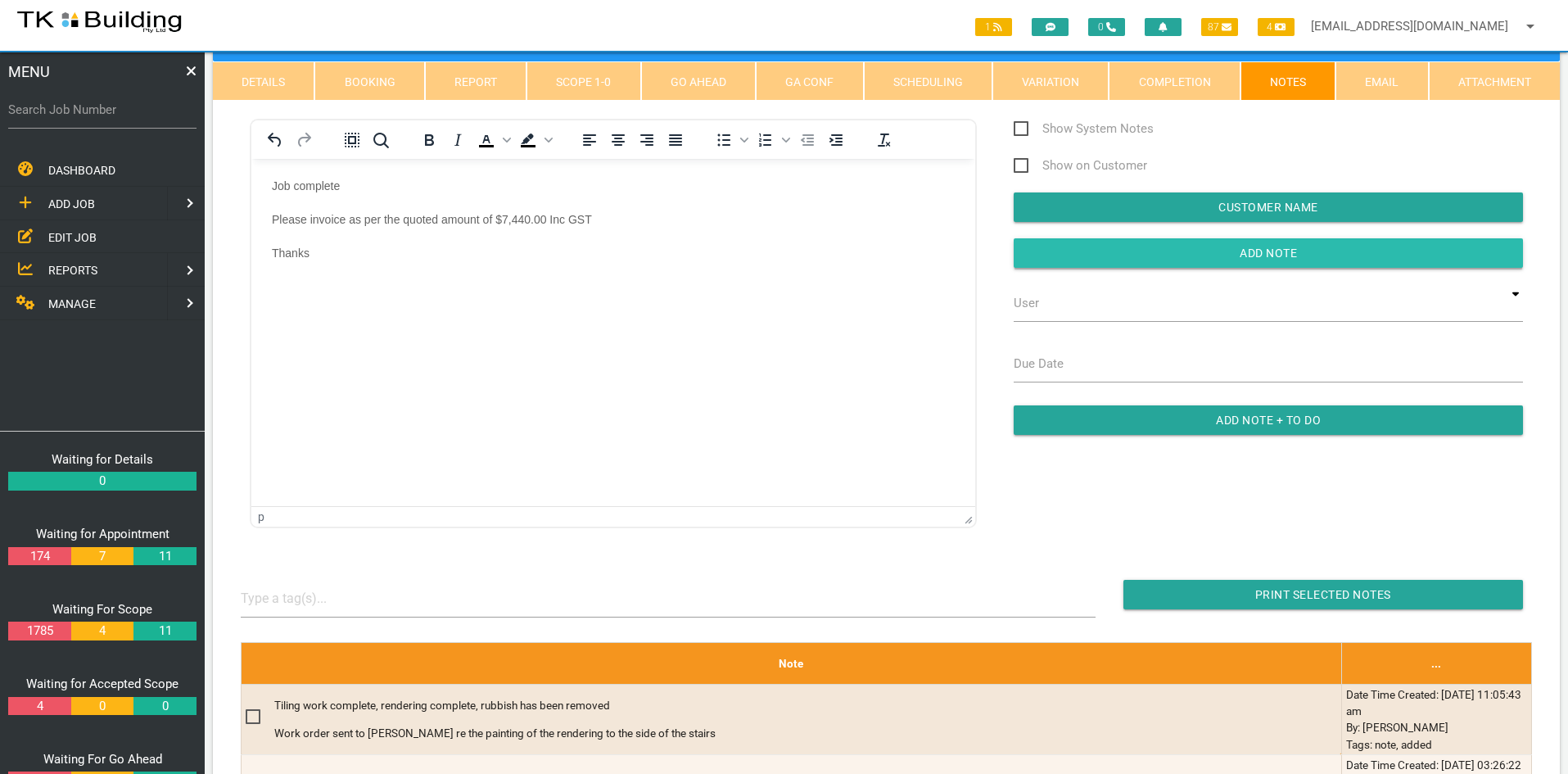
click at [1204, 247] on input "button" at bounding box center [1268, 253] width 509 height 30
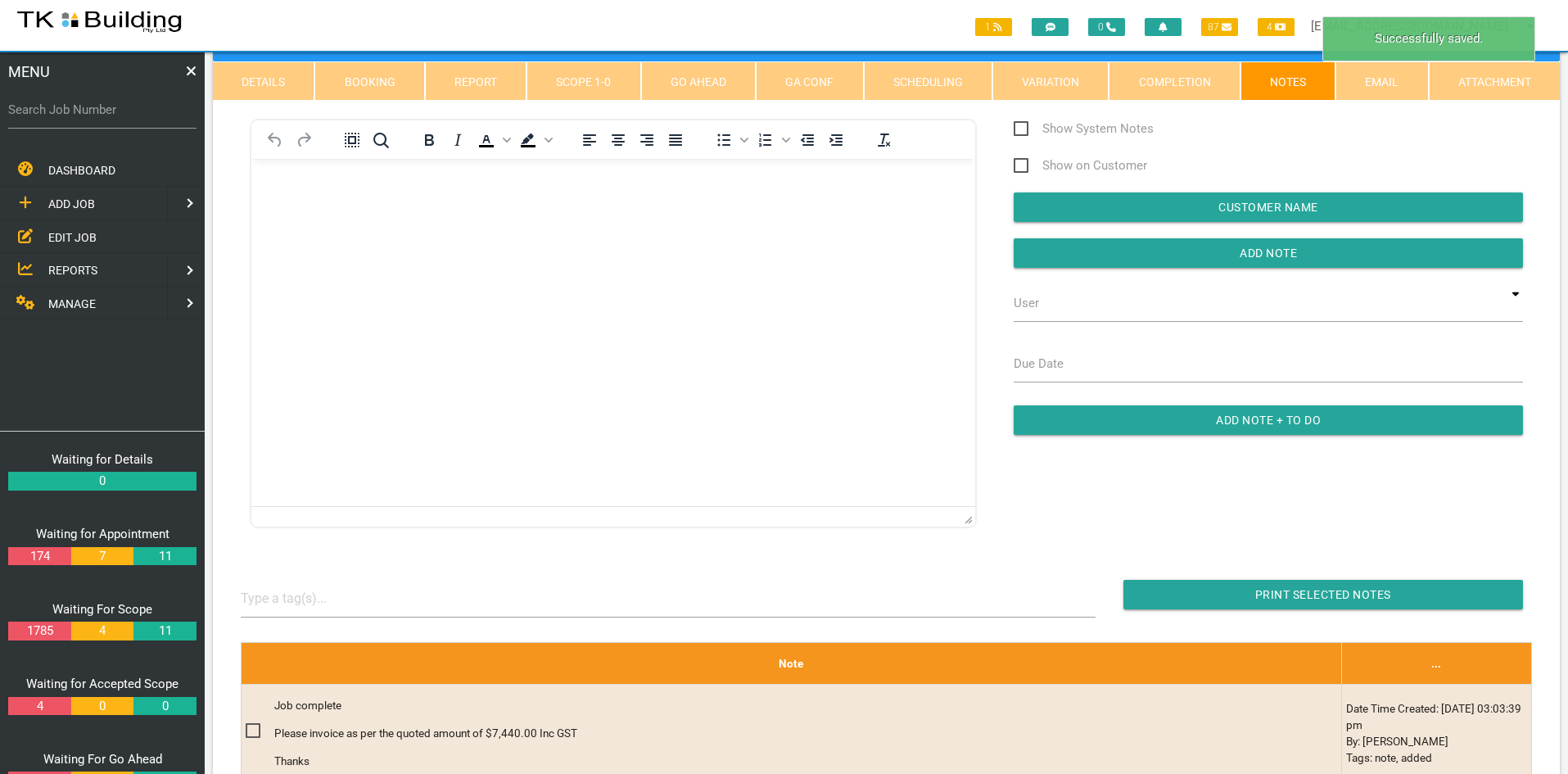
click at [740, 233] on html at bounding box center [613, 195] width 724 height 75
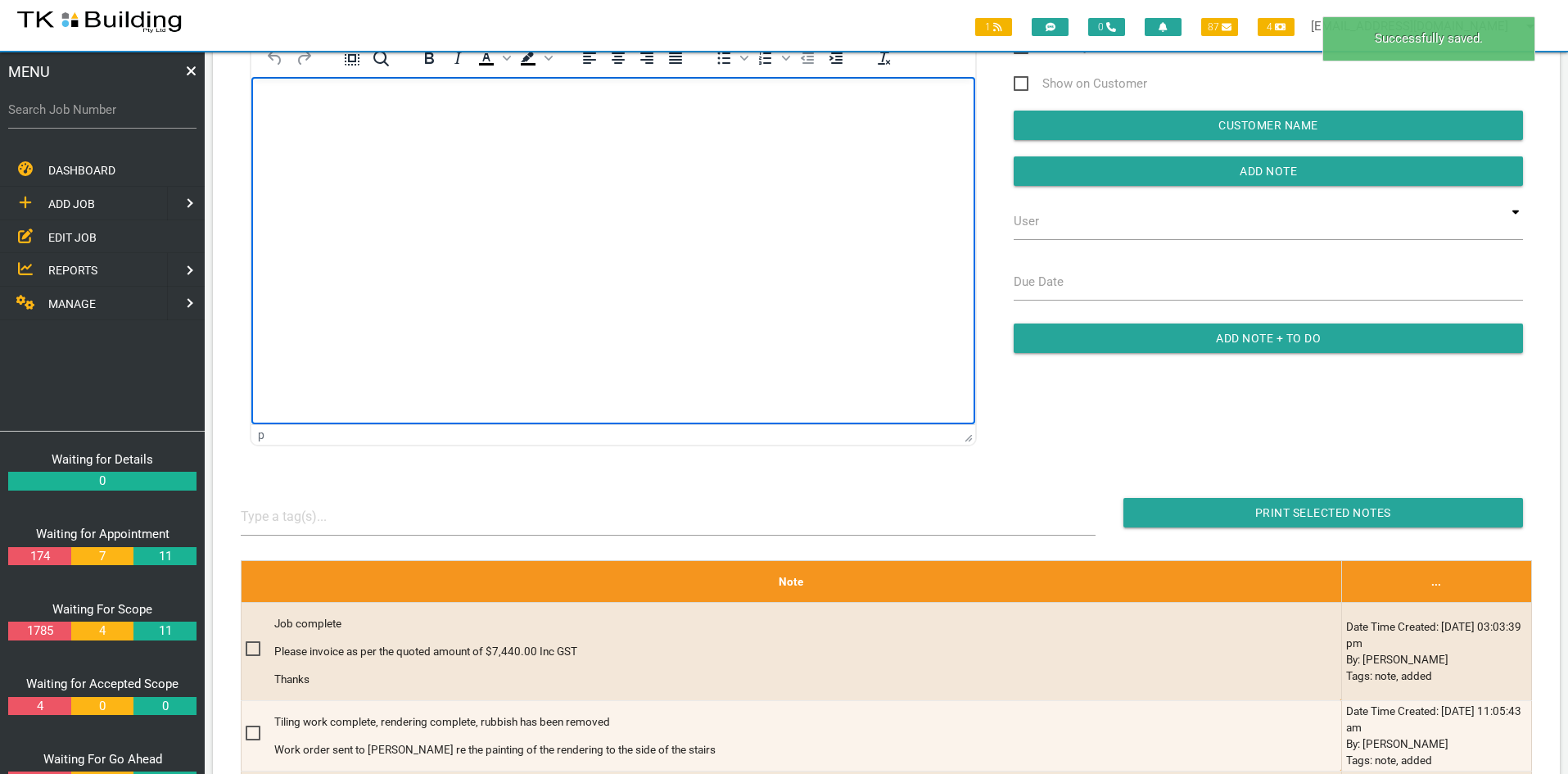
scroll to position [328, 0]
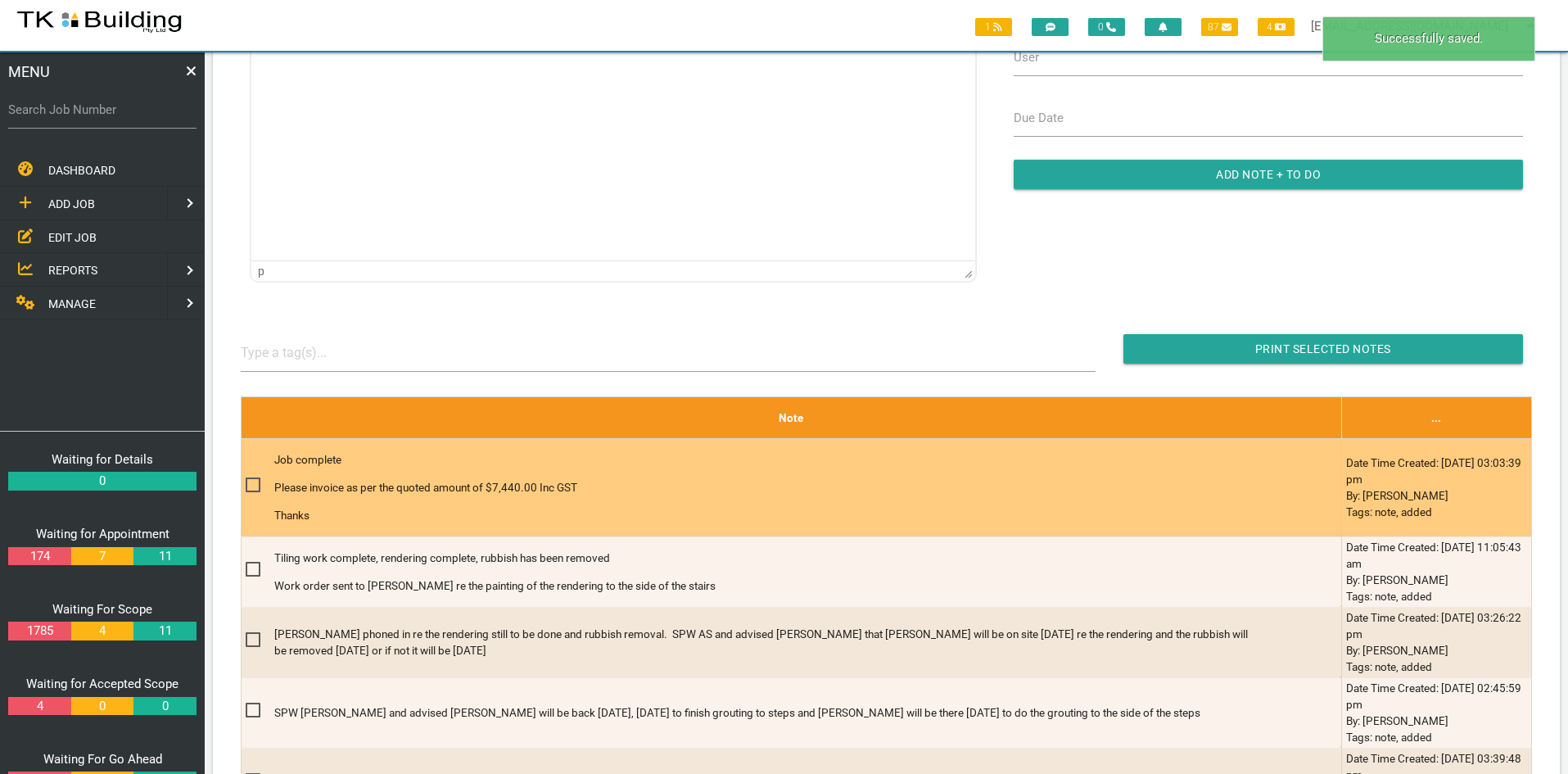
click at [251, 484] on span at bounding box center [259, 485] width 29 height 21
click at [251, 484] on input "checkbox" at bounding box center [250, 480] width 11 height 11
checkbox input "true"
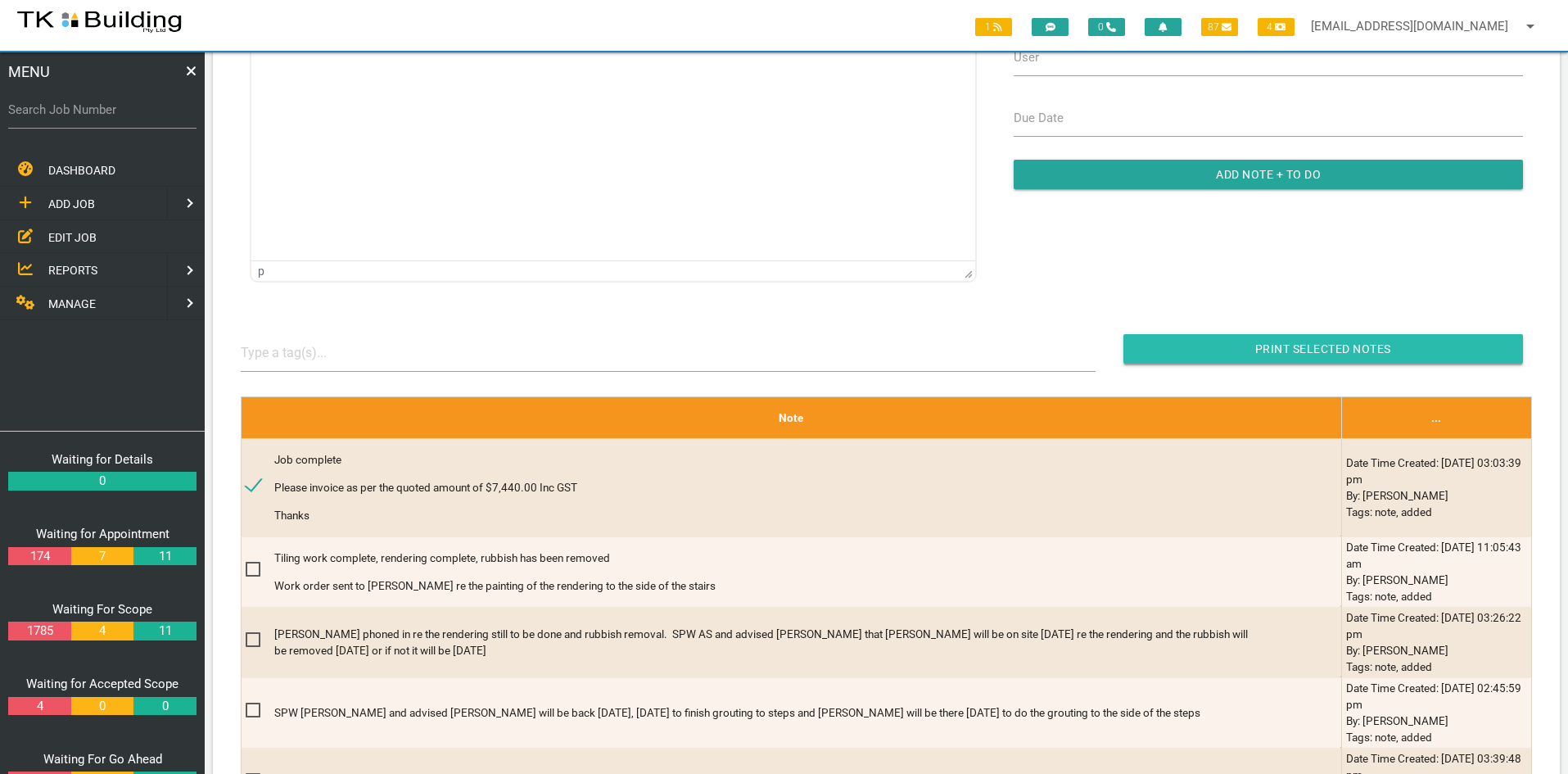
click at [1313, 344] on input "Print Selected Notes" at bounding box center [1323, 349] width 400 height 30
